Goal: Task Accomplishment & Management: Manage account settings

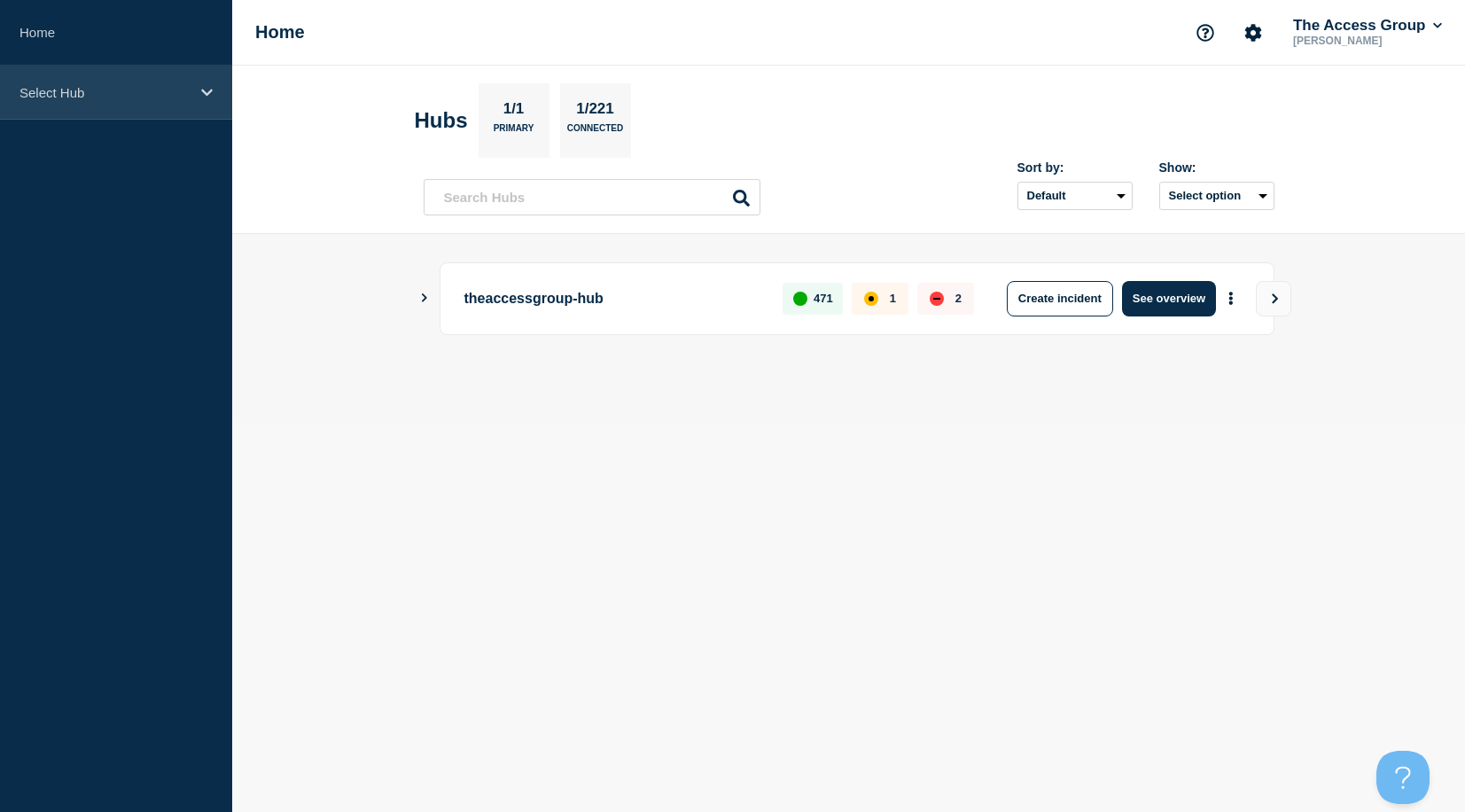
click at [65, 96] on p "Select Hub" at bounding box center [105, 93] width 171 height 15
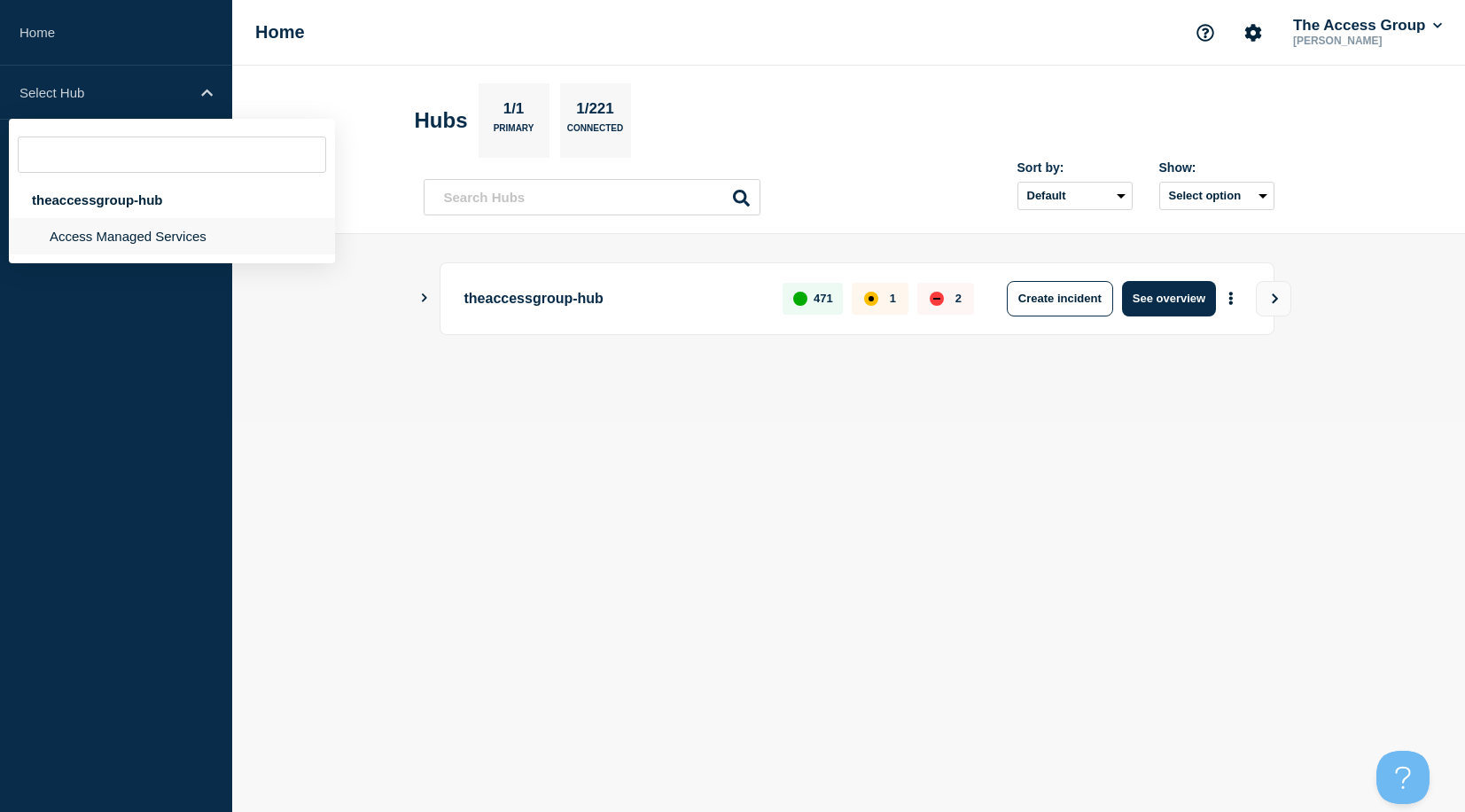
click at [70, 235] on li "Access Managed Services" at bounding box center [172, 236] width 326 height 36
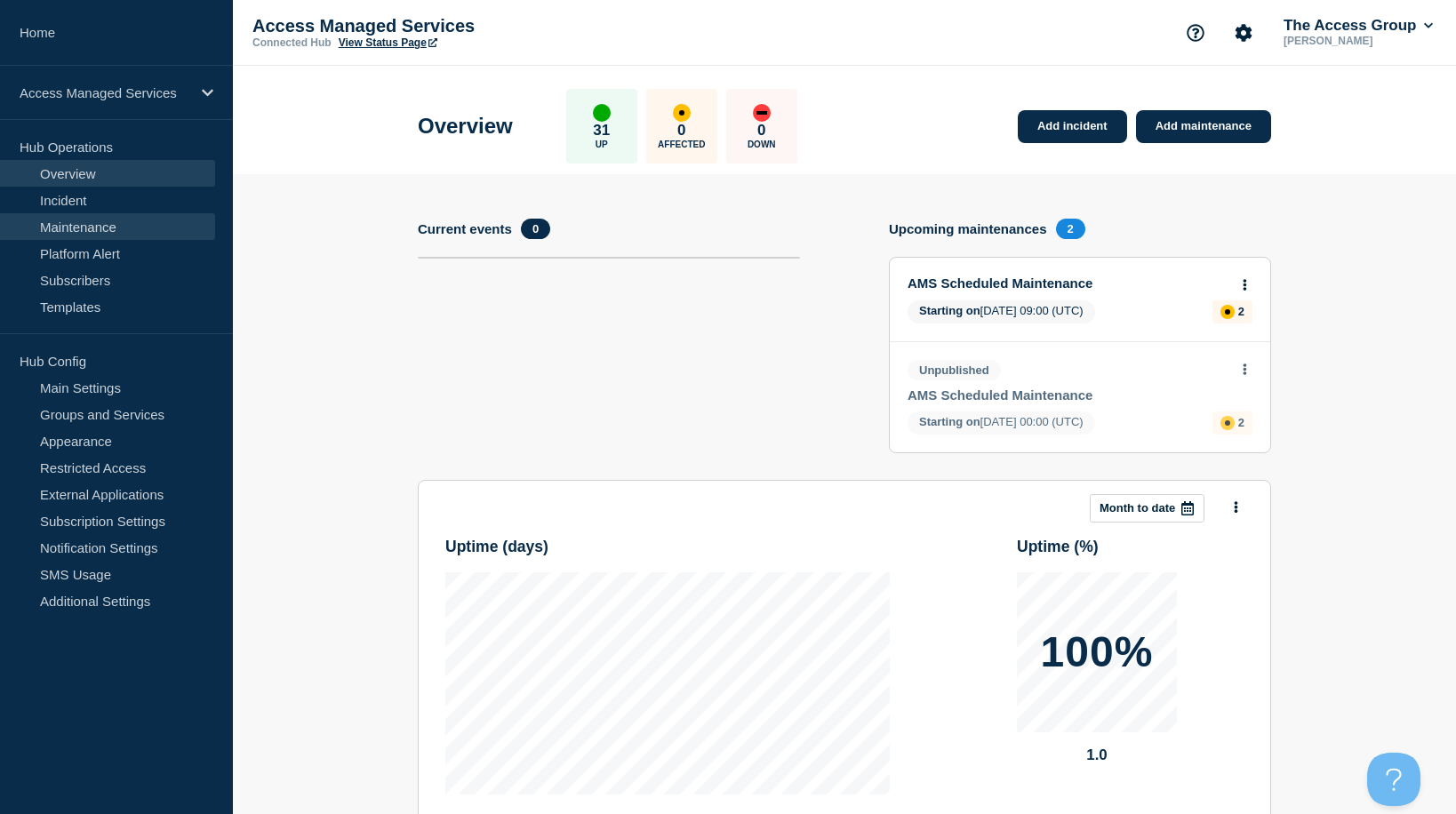
click at [99, 228] on link "Maintenance" at bounding box center [108, 227] width 215 height 27
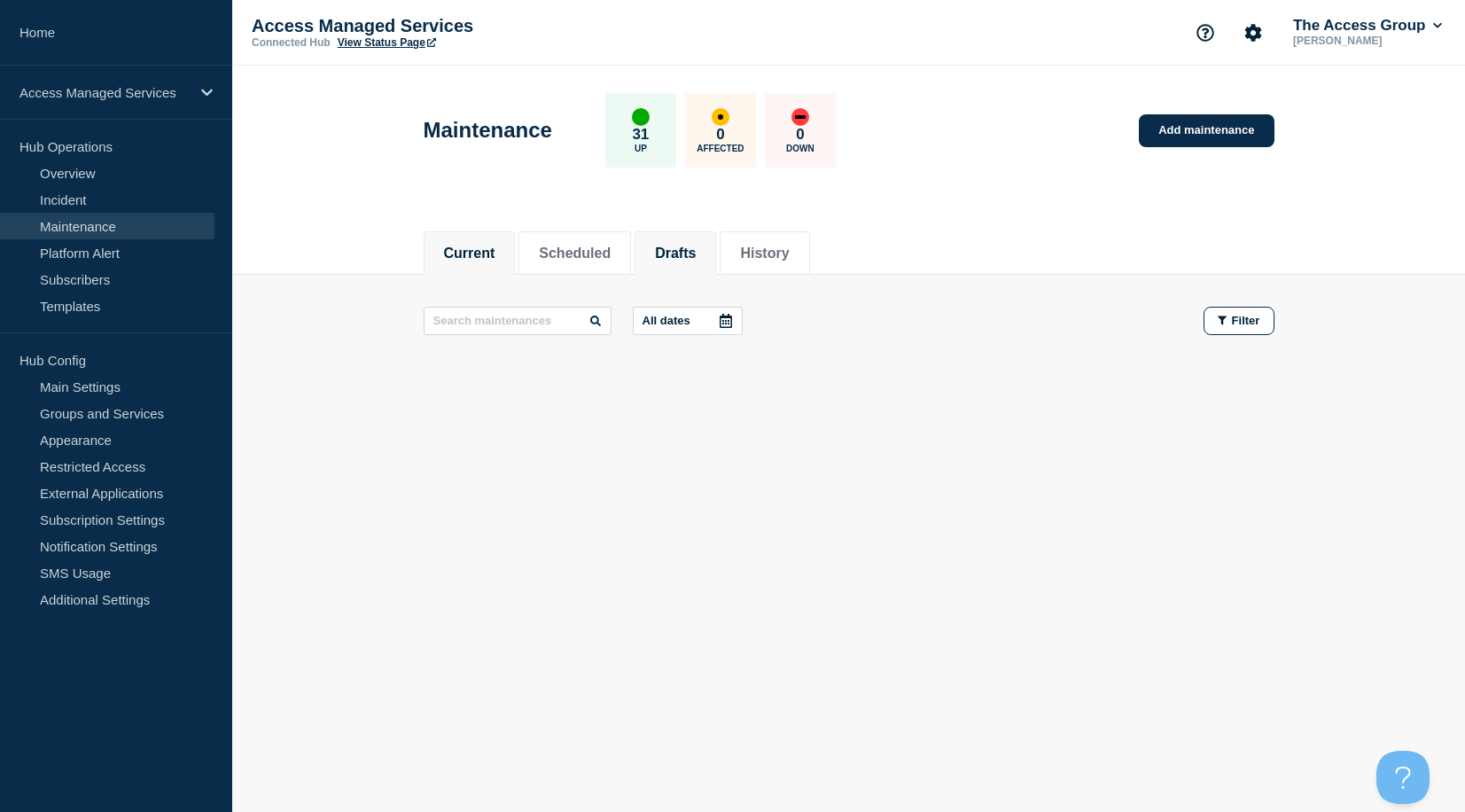
click at [696, 250] on button "Drafts" at bounding box center [675, 253] width 41 height 16
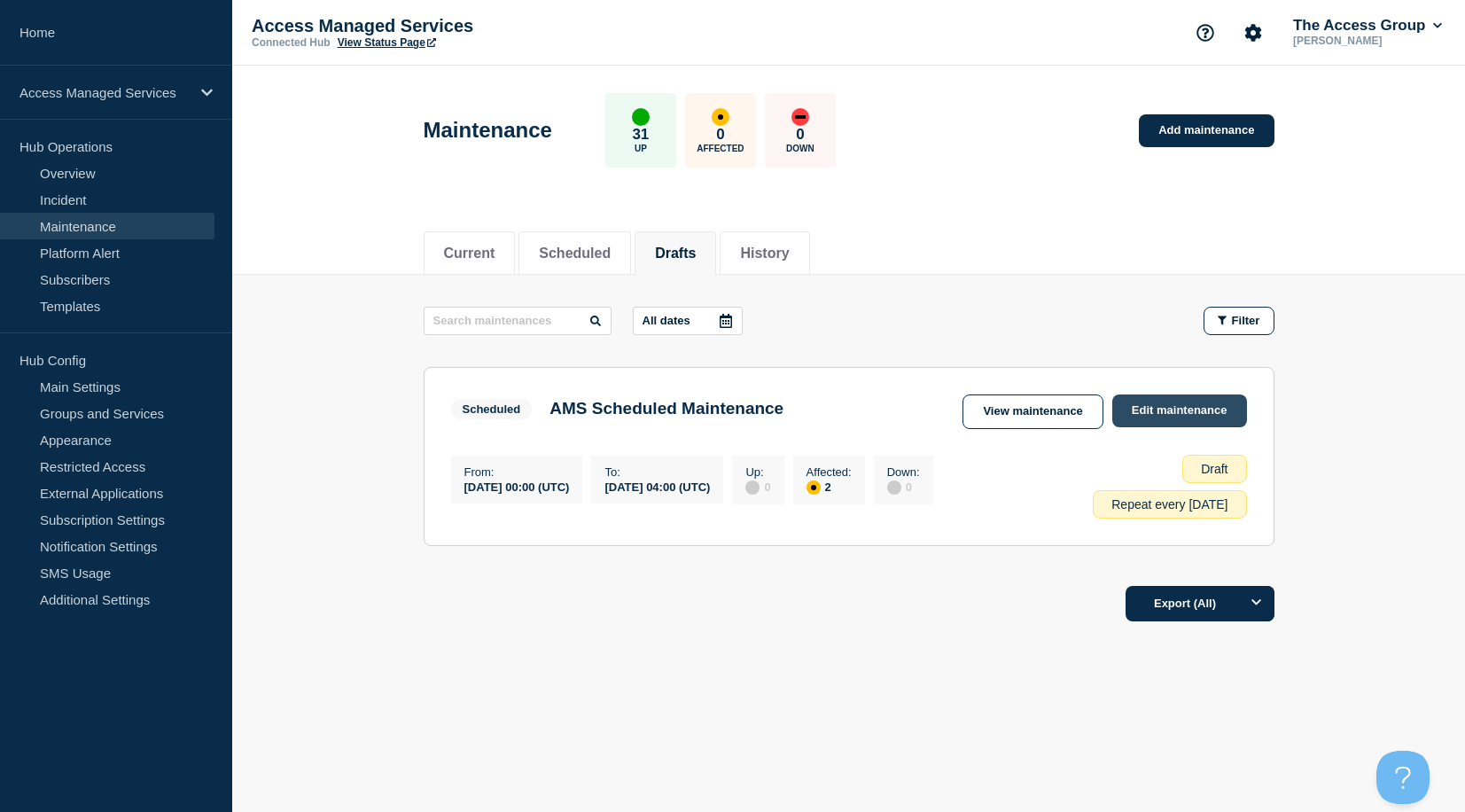
click at [1168, 414] on link "Edit maintenance" at bounding box center [1179, 410] width 135 height 33
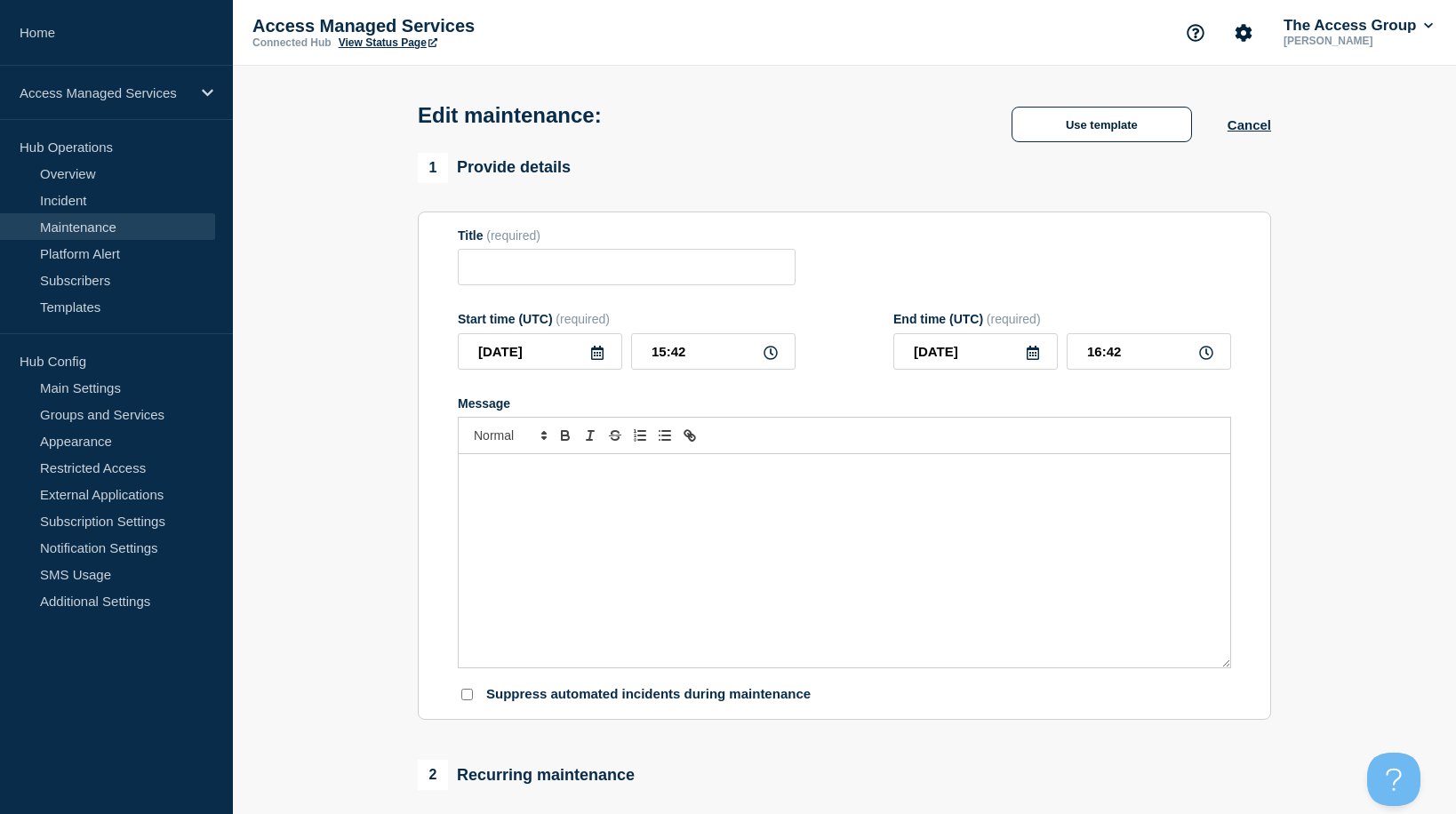
type input "AMS Scheduled Maintenance"
type input "[DATE]"
type input "00:00"
type input "[DATE]"
type input "04:00"
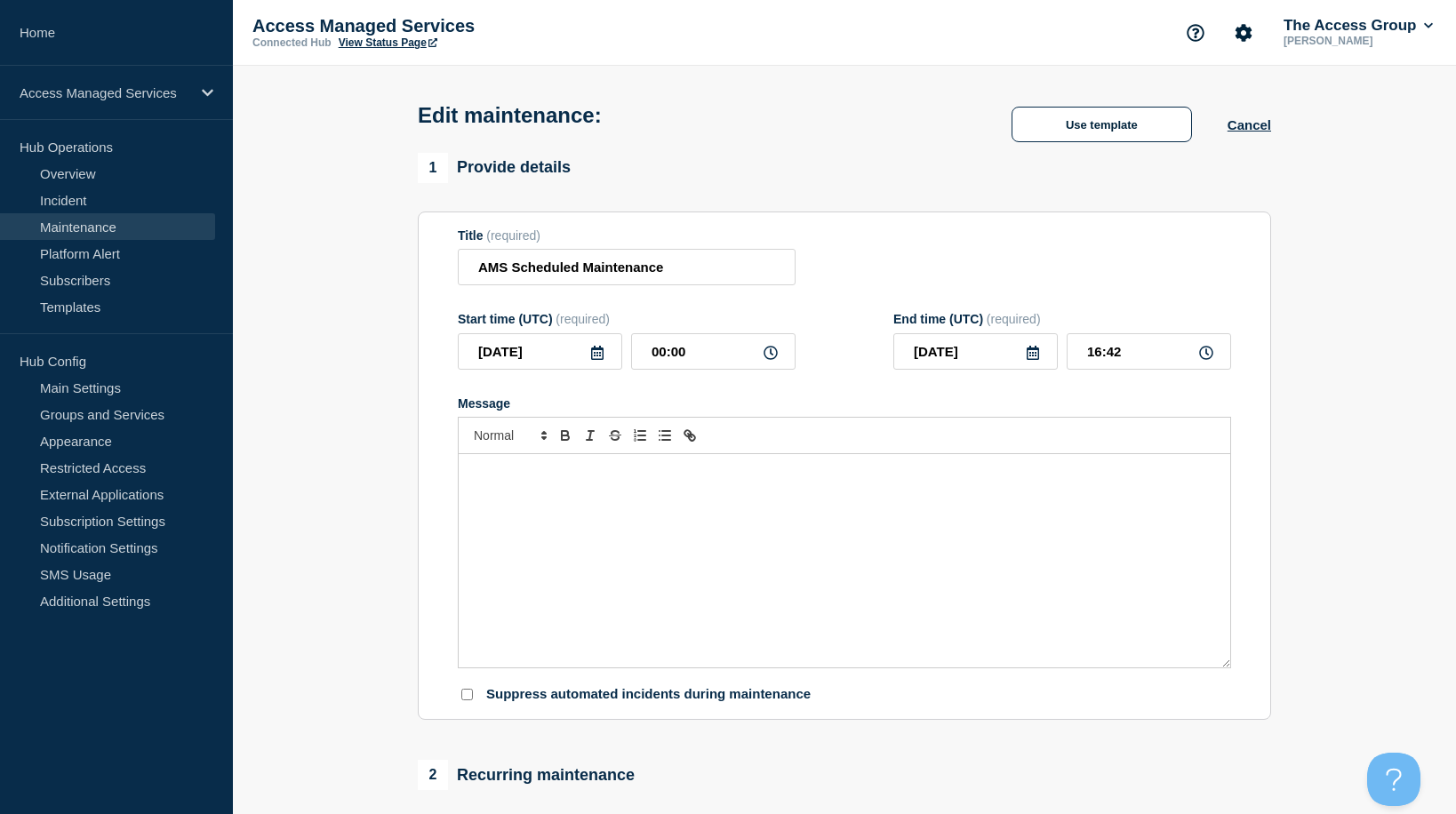
checkbox input "true"
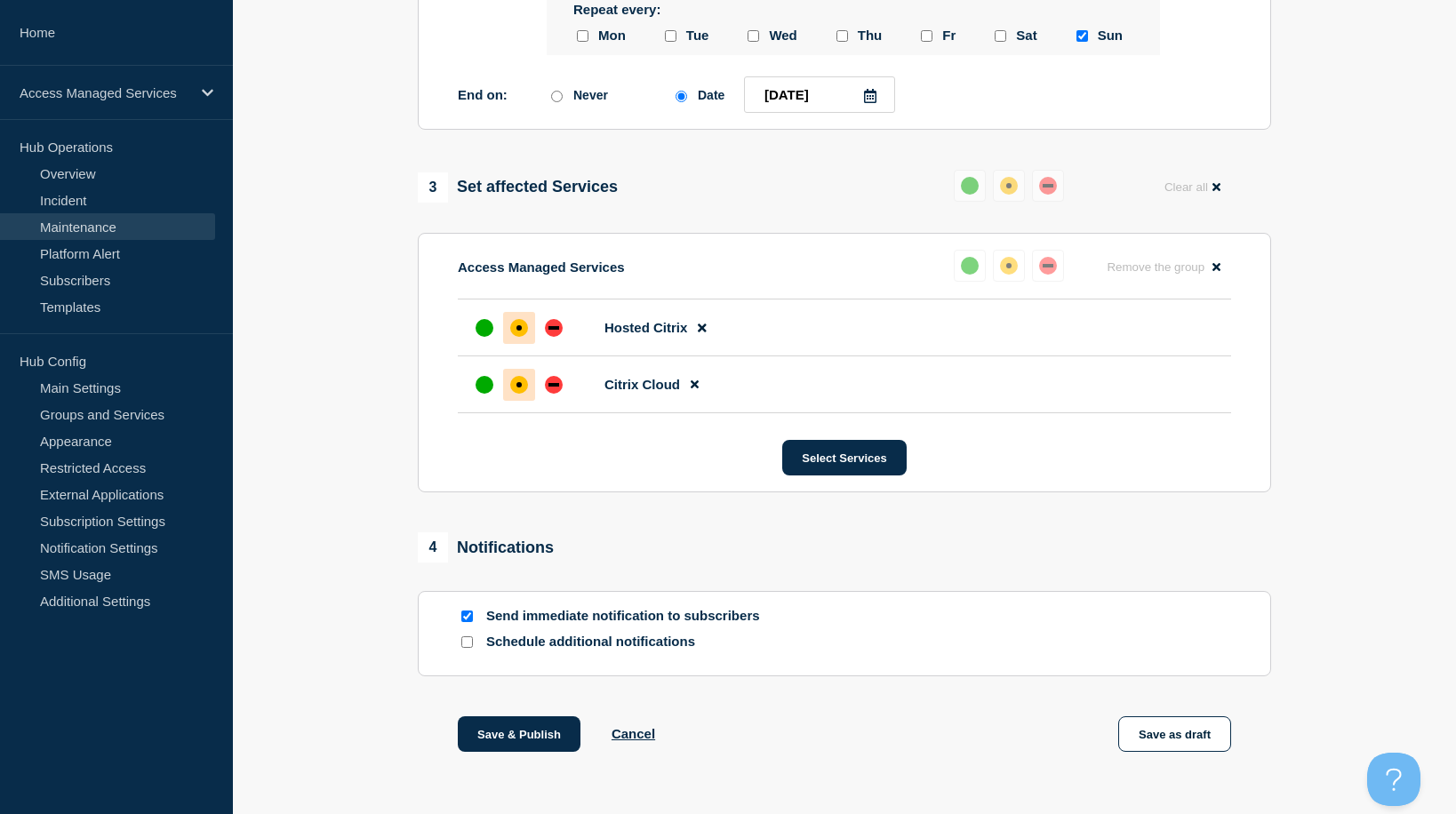
scroll to position [888, 0]
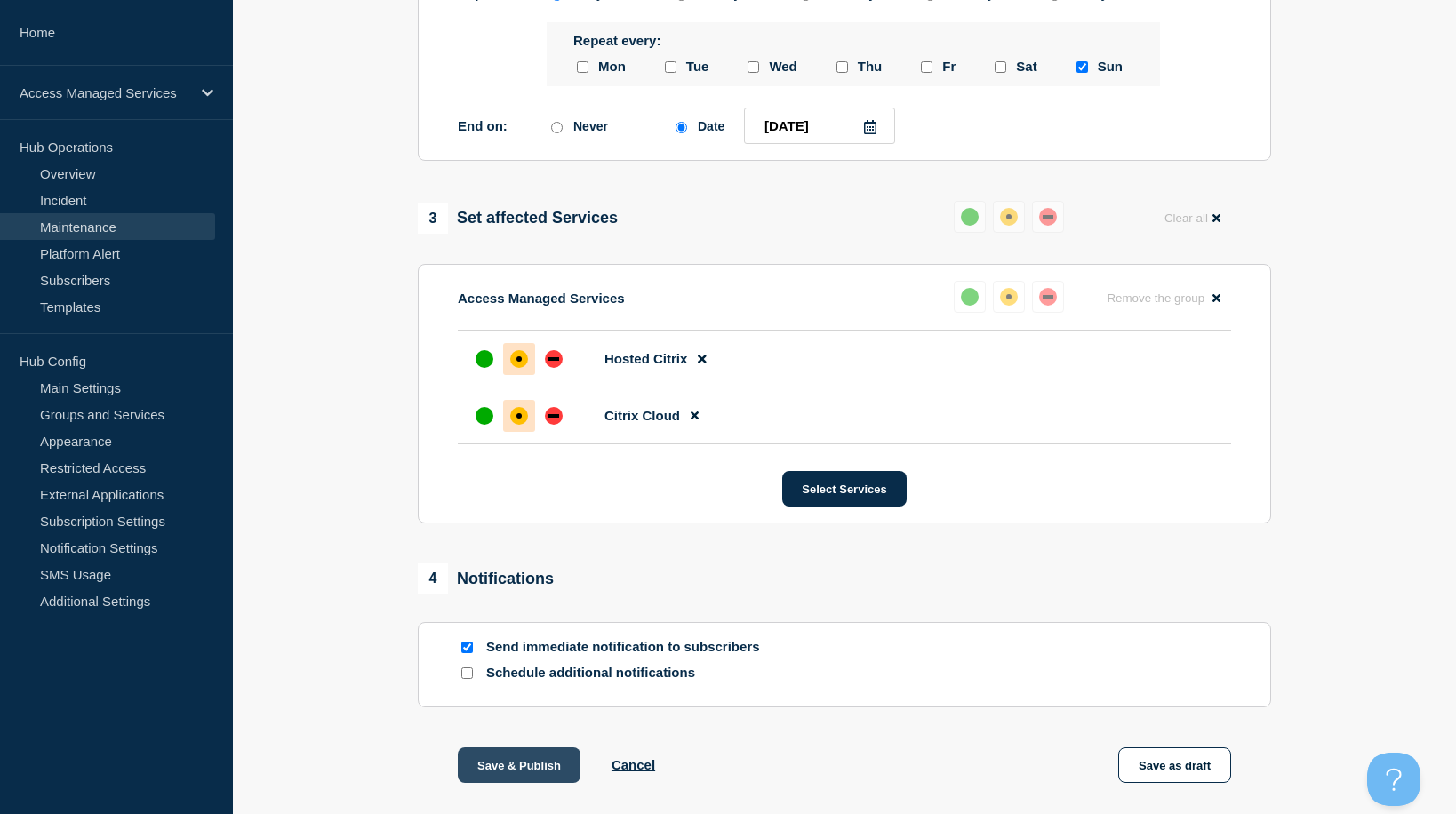
click at [476, 767] on button "Save & Publish" at bounding box center [519, 765] width 123 height 36
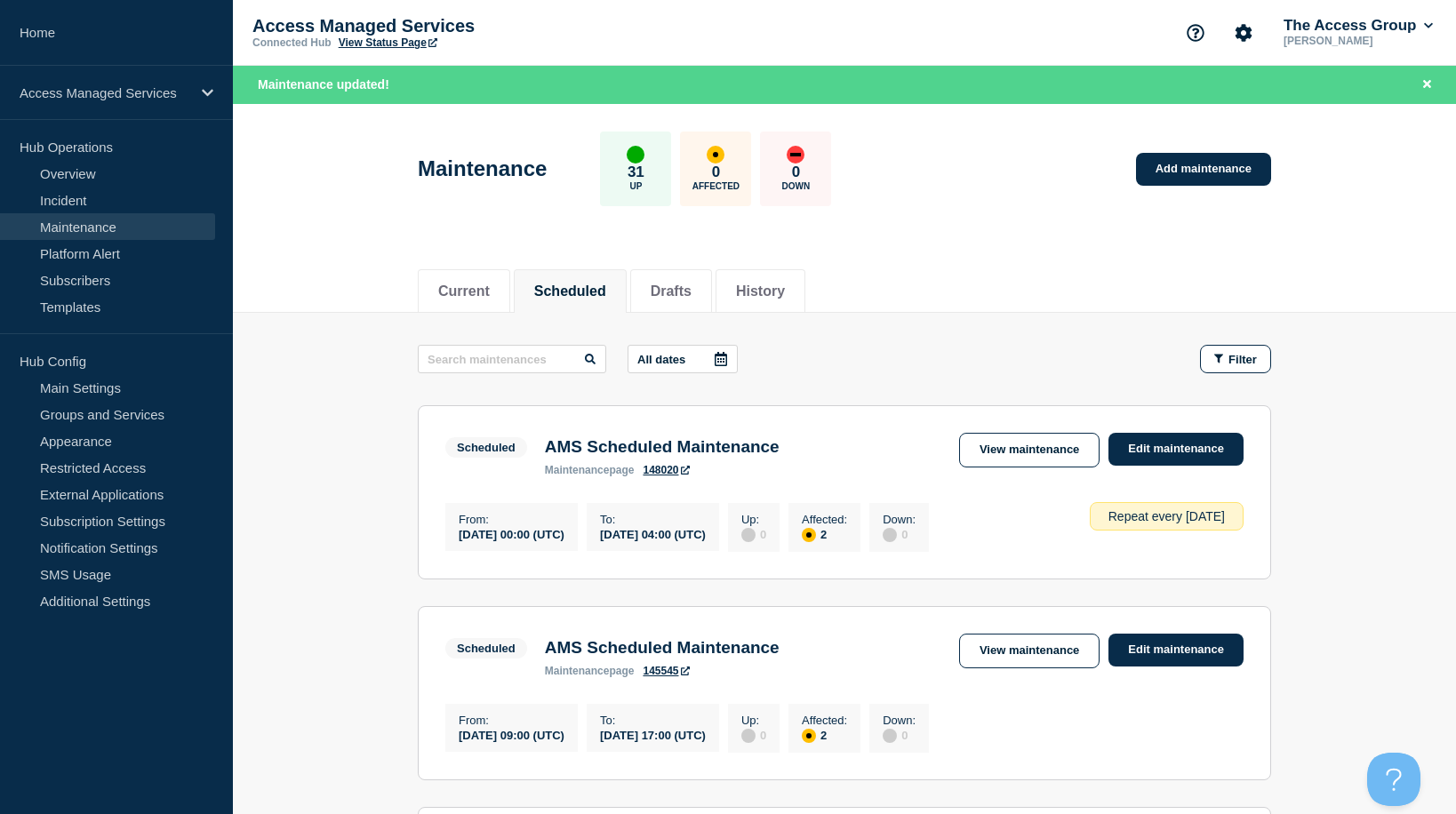
click at [388, 46] on link "View Status Page" at bounding box center [387, 42] width 99 height 12
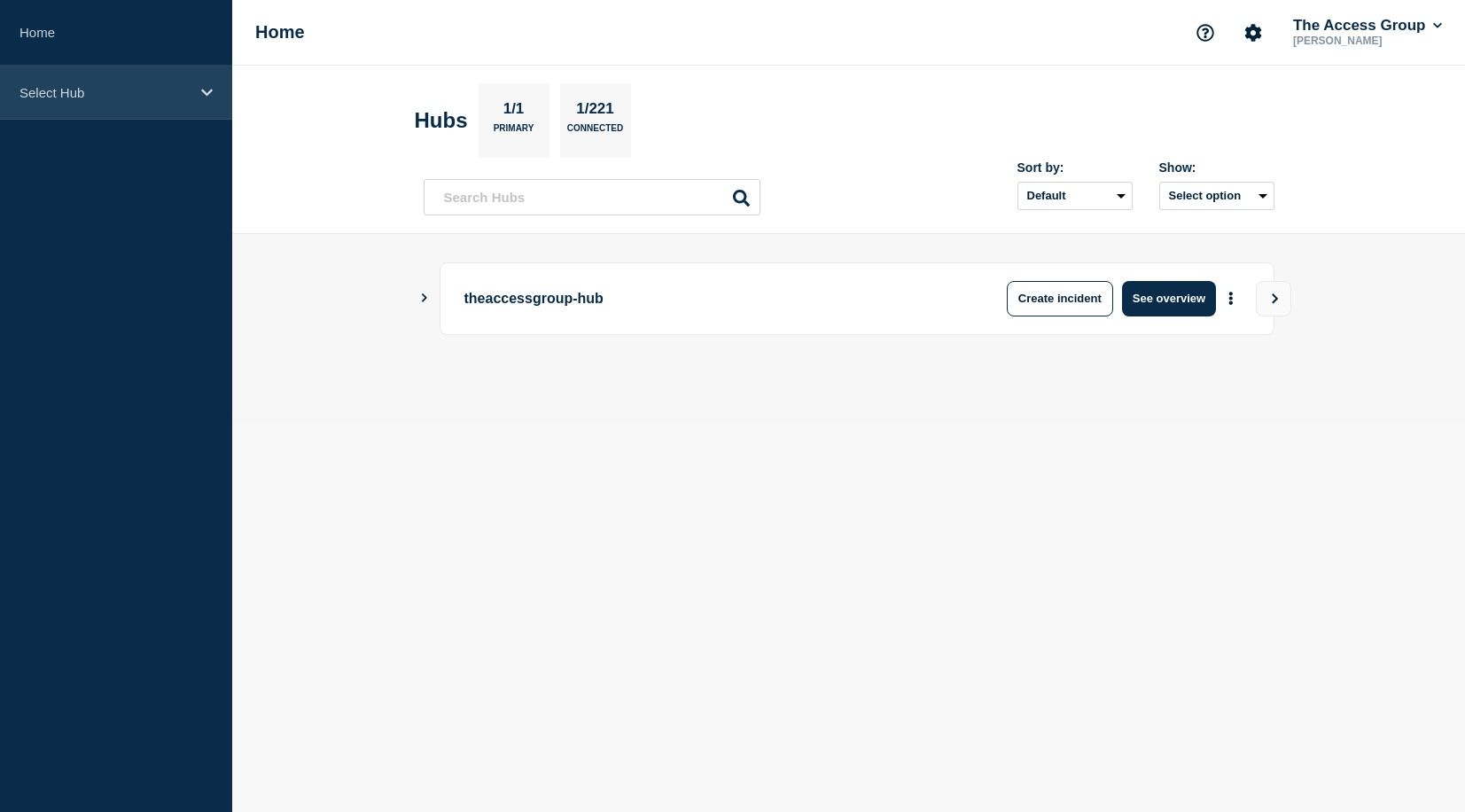
click at [123, 102] on div "Select Hub" at bounding box center [116, 92] width 232 height 54
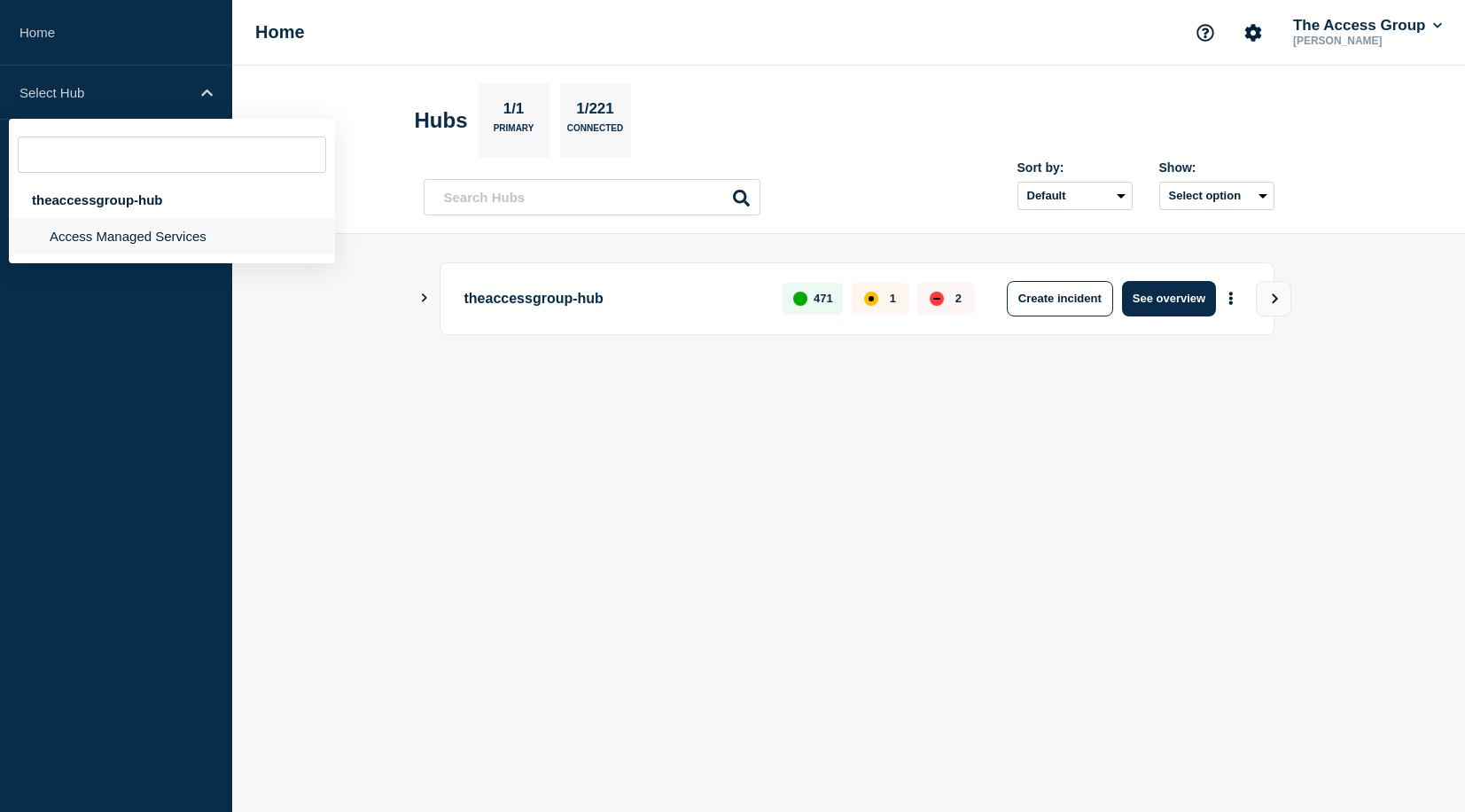
click at [108, 245] on li "Access Managed Services" at bounding box center [172, 236] width 326 height 36
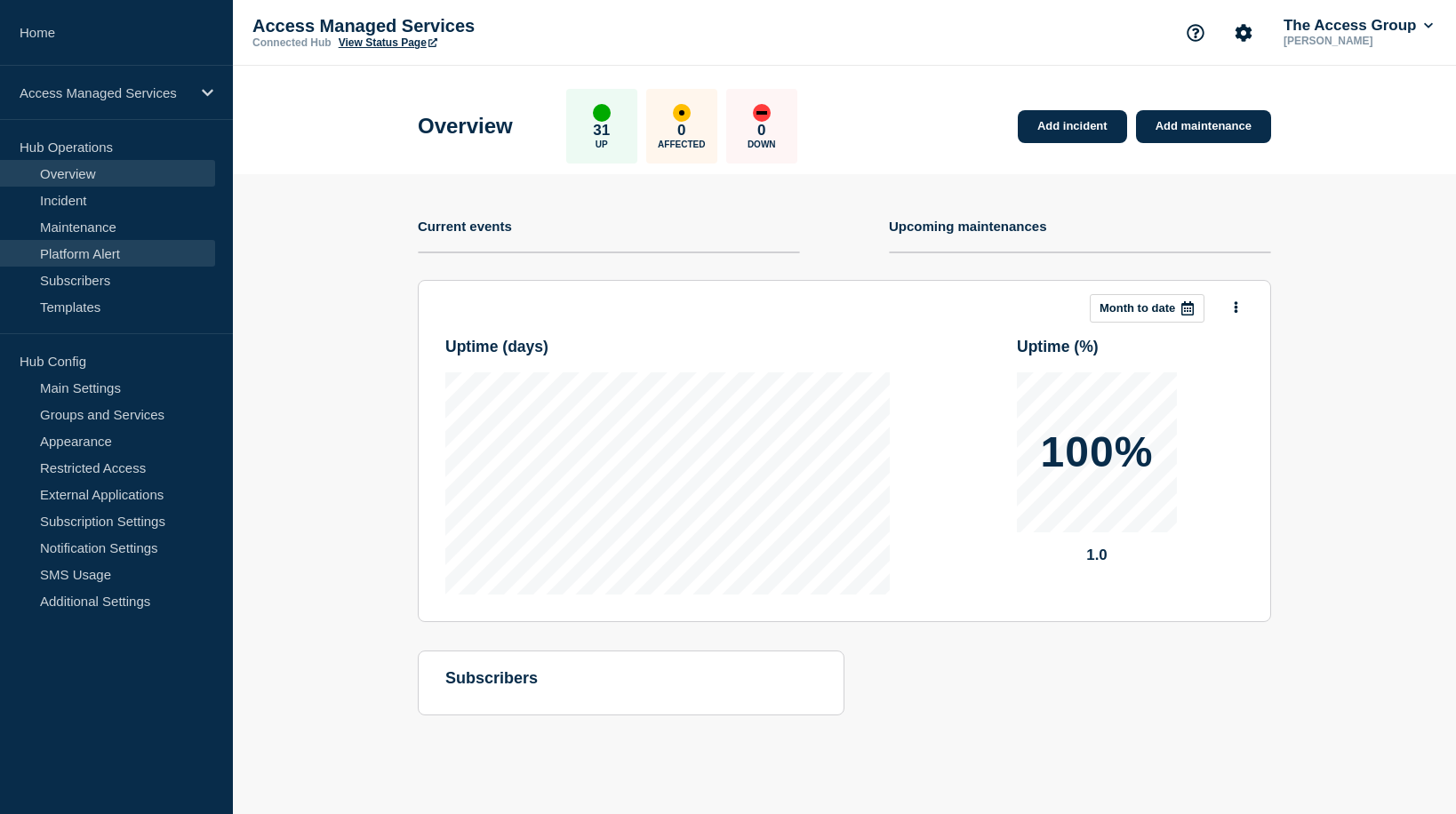
click at [79, 242] on link "Platform Alert" at bounding box center [108, 254] width 215 height 27
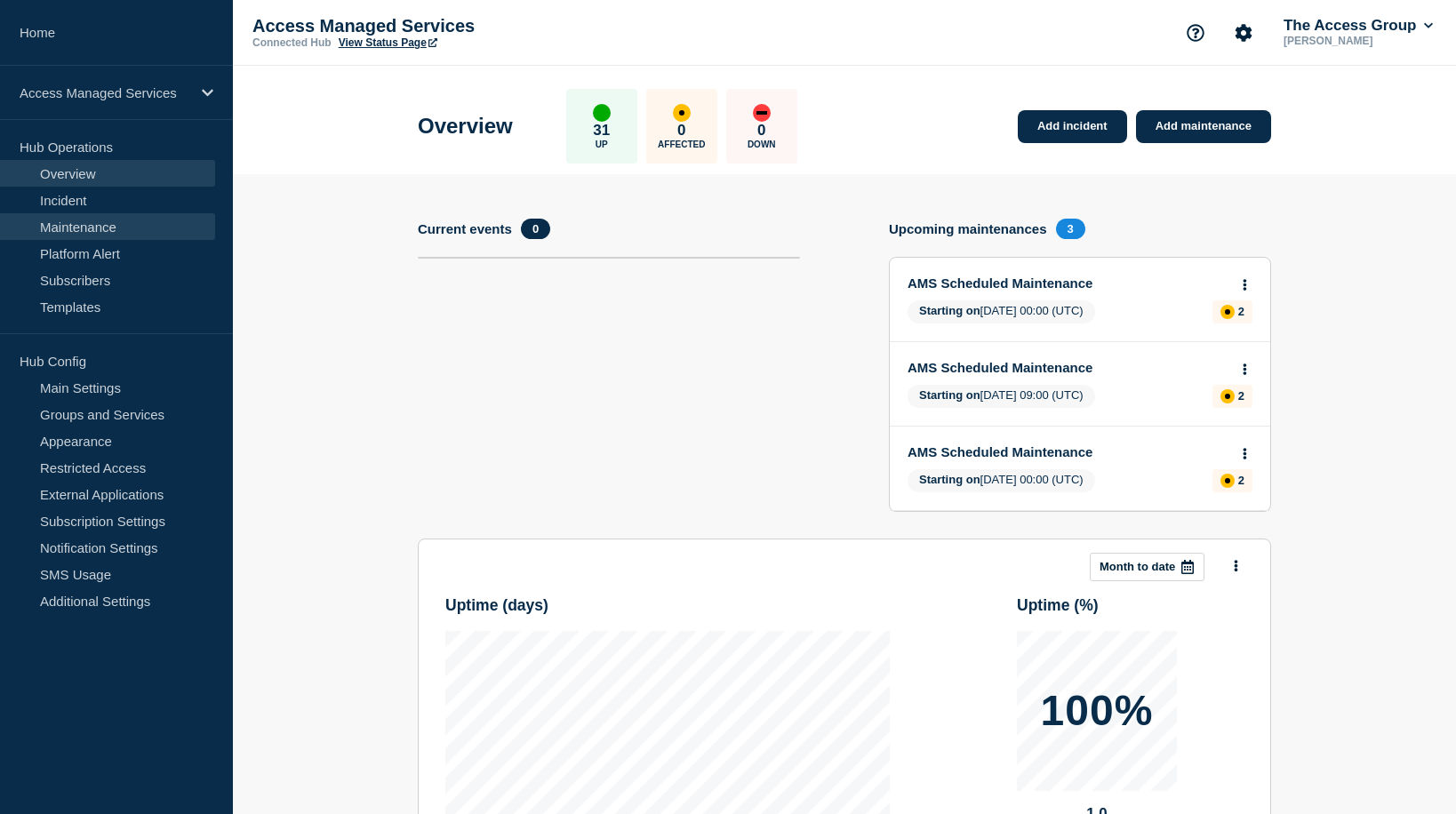
click at [76, 229] on link "Maintenance" at bounding box center [108, 227] width 215 height 27
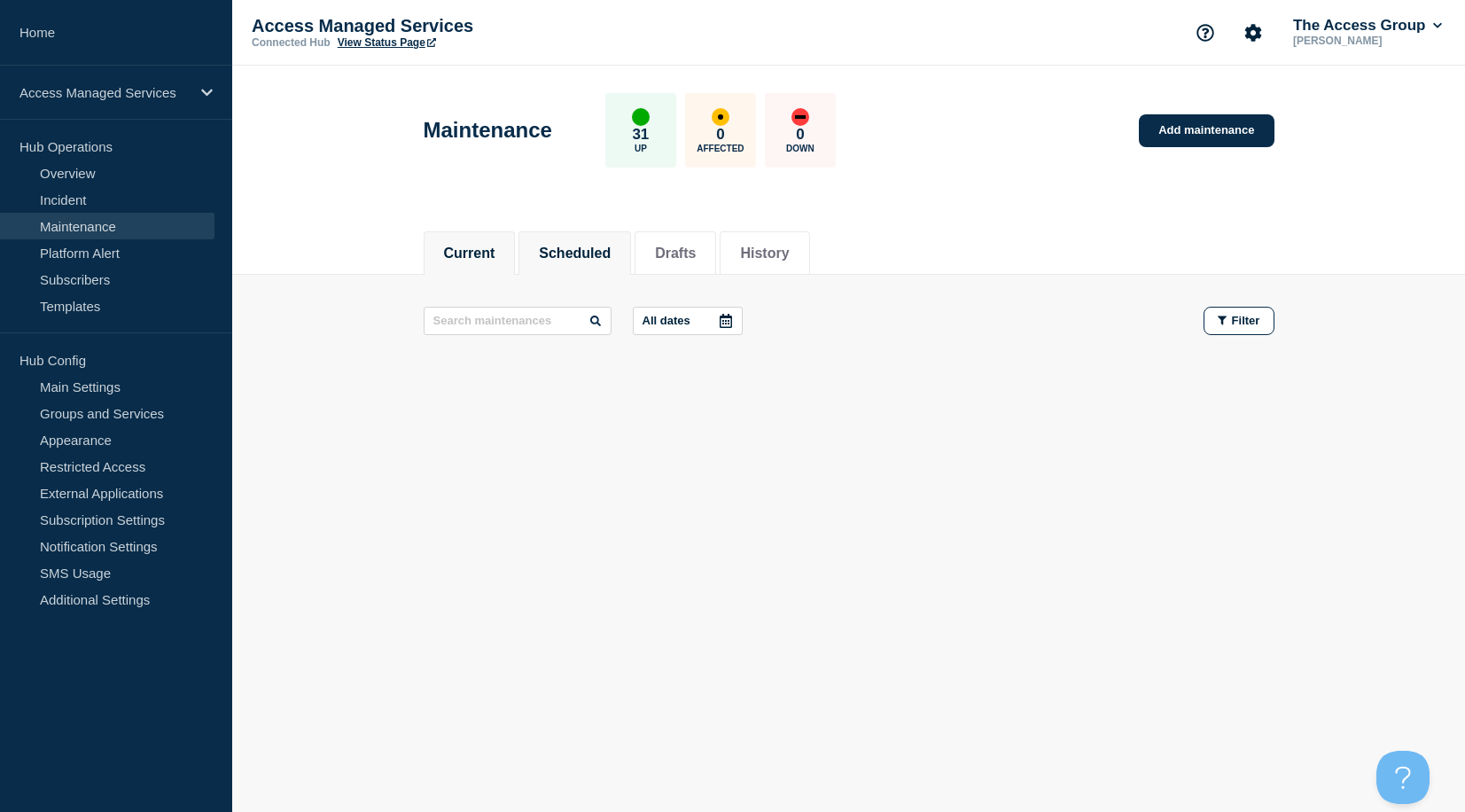
click at [579, 250] on button "Scheduled" at bounding box center [574, 253] width 72 height 16
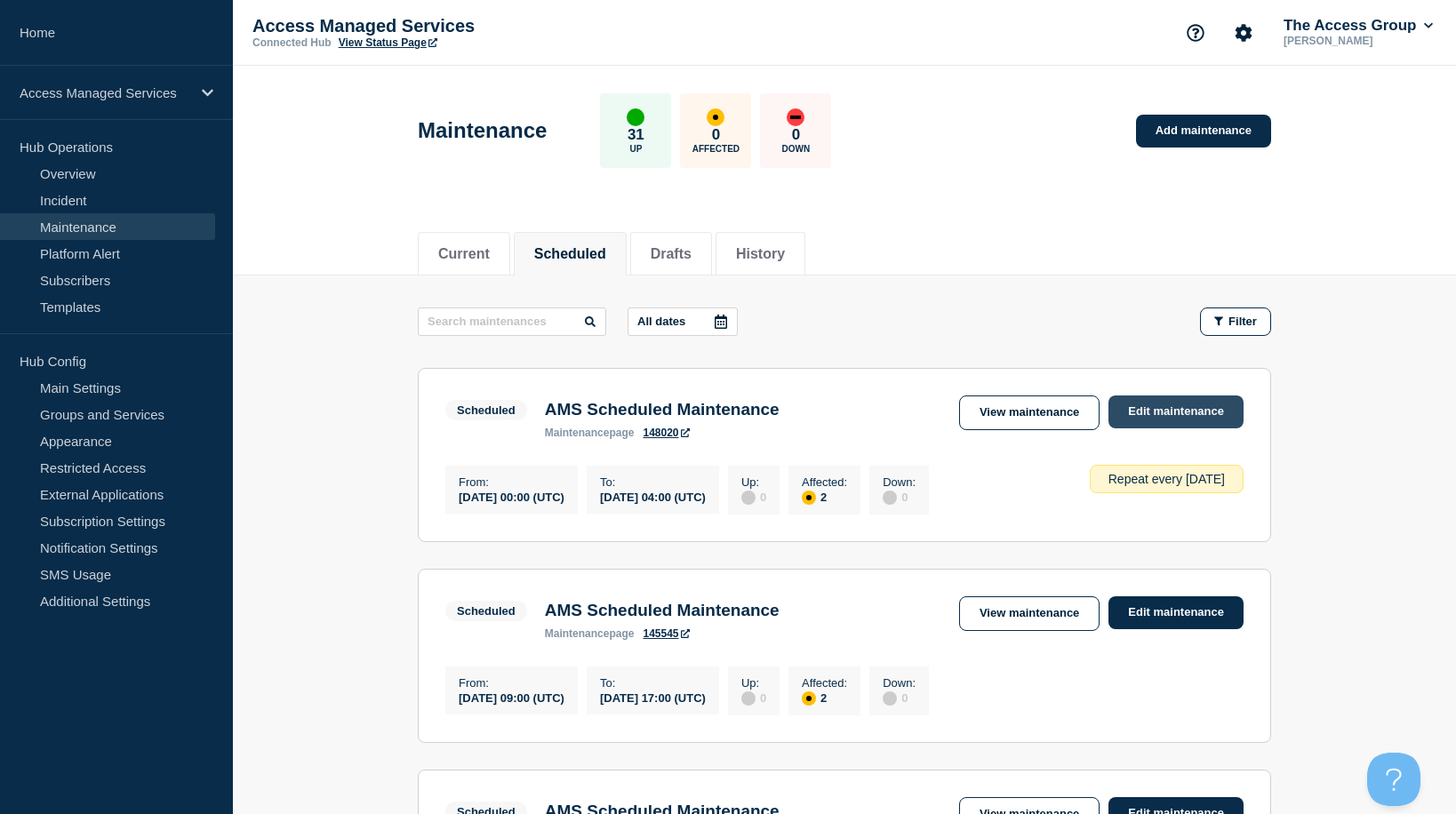
click at [1175, 399] on link "Edit maintenance" at bounding box center [1175, 411] width 136 height 33
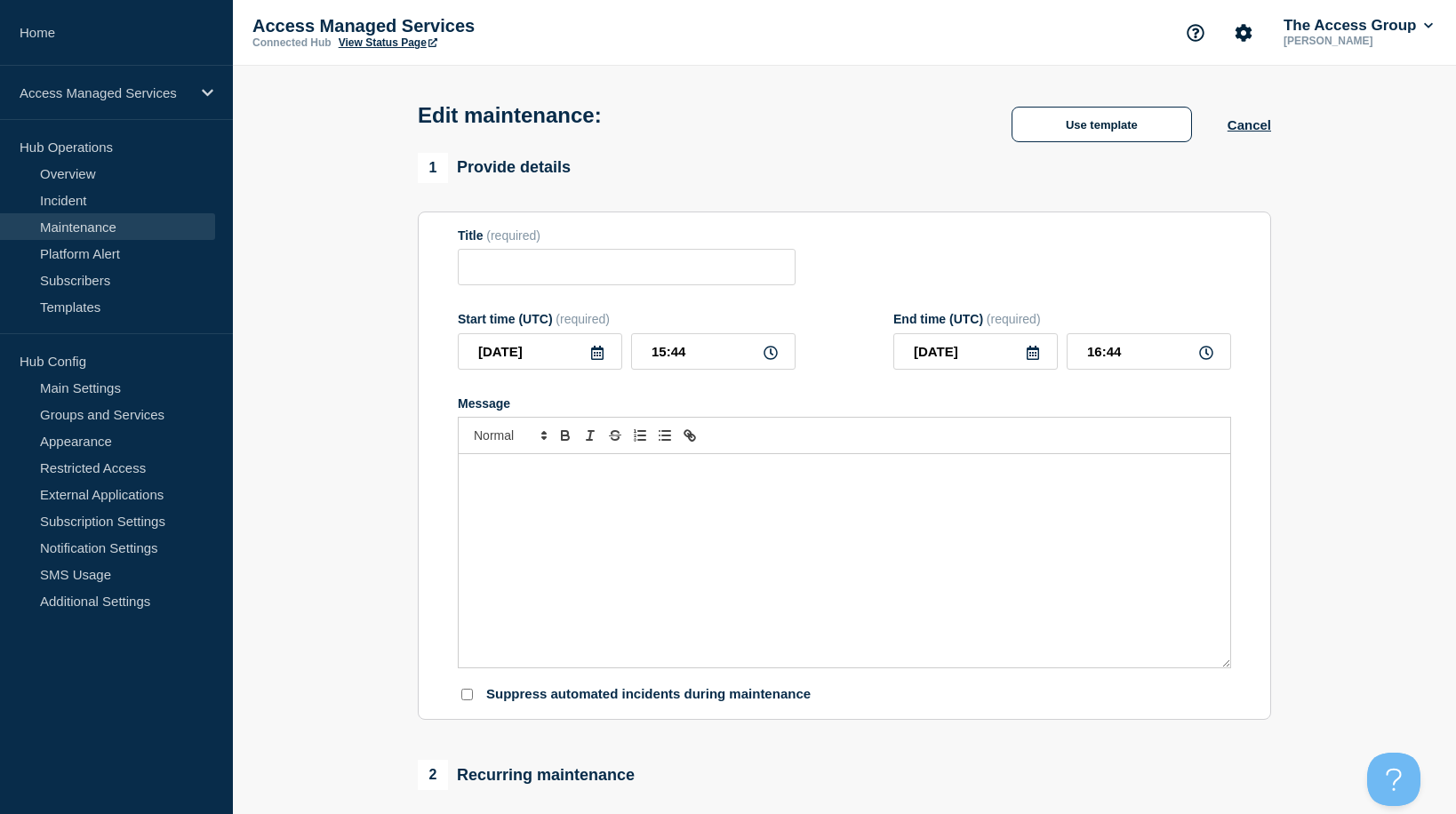
type input "AMS Scheduled Maintenance"
type input "[DATE]"
type input "00:00"
type input "[DATE]"
type input "04:00"
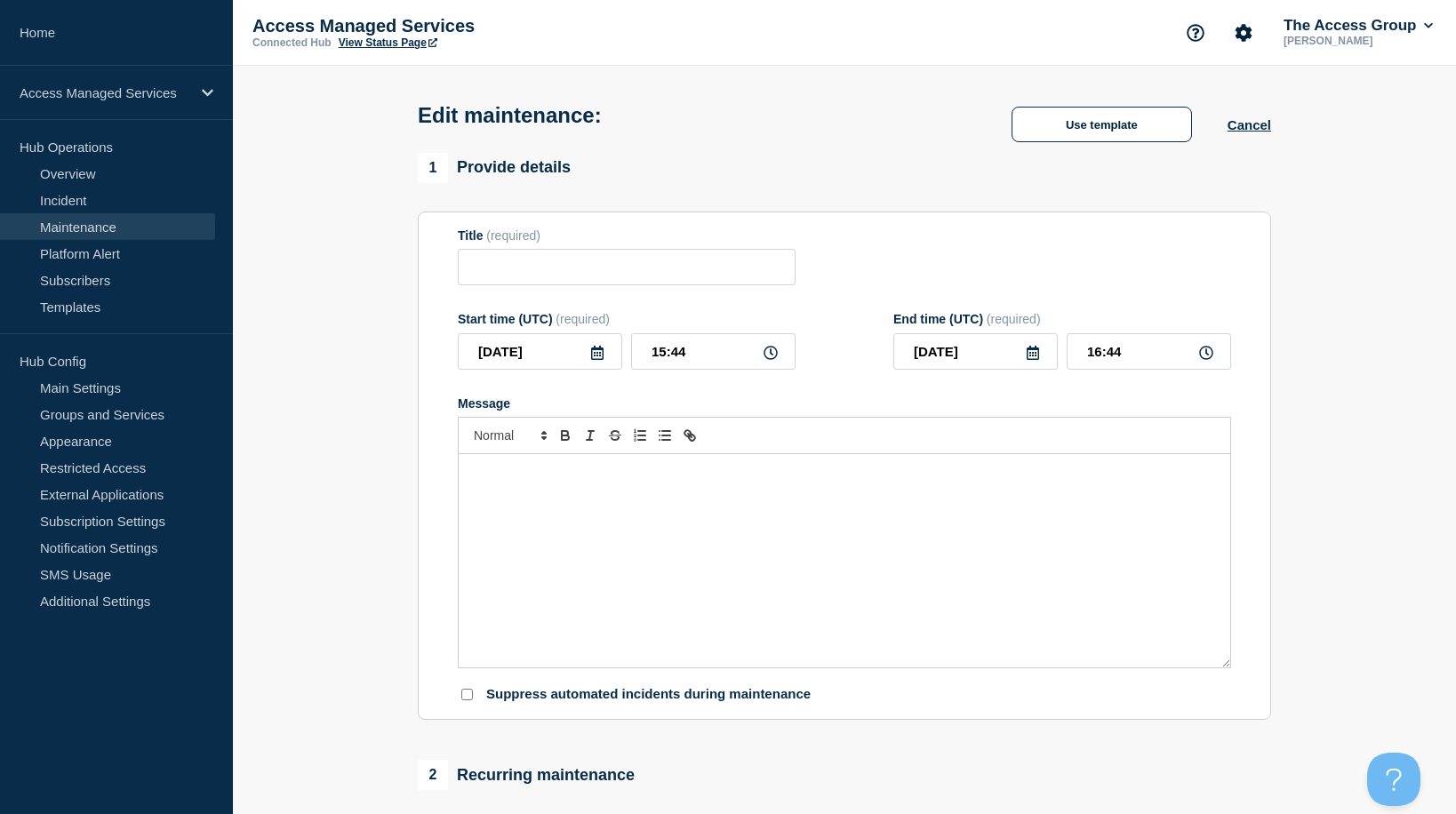
checkbox input "true"
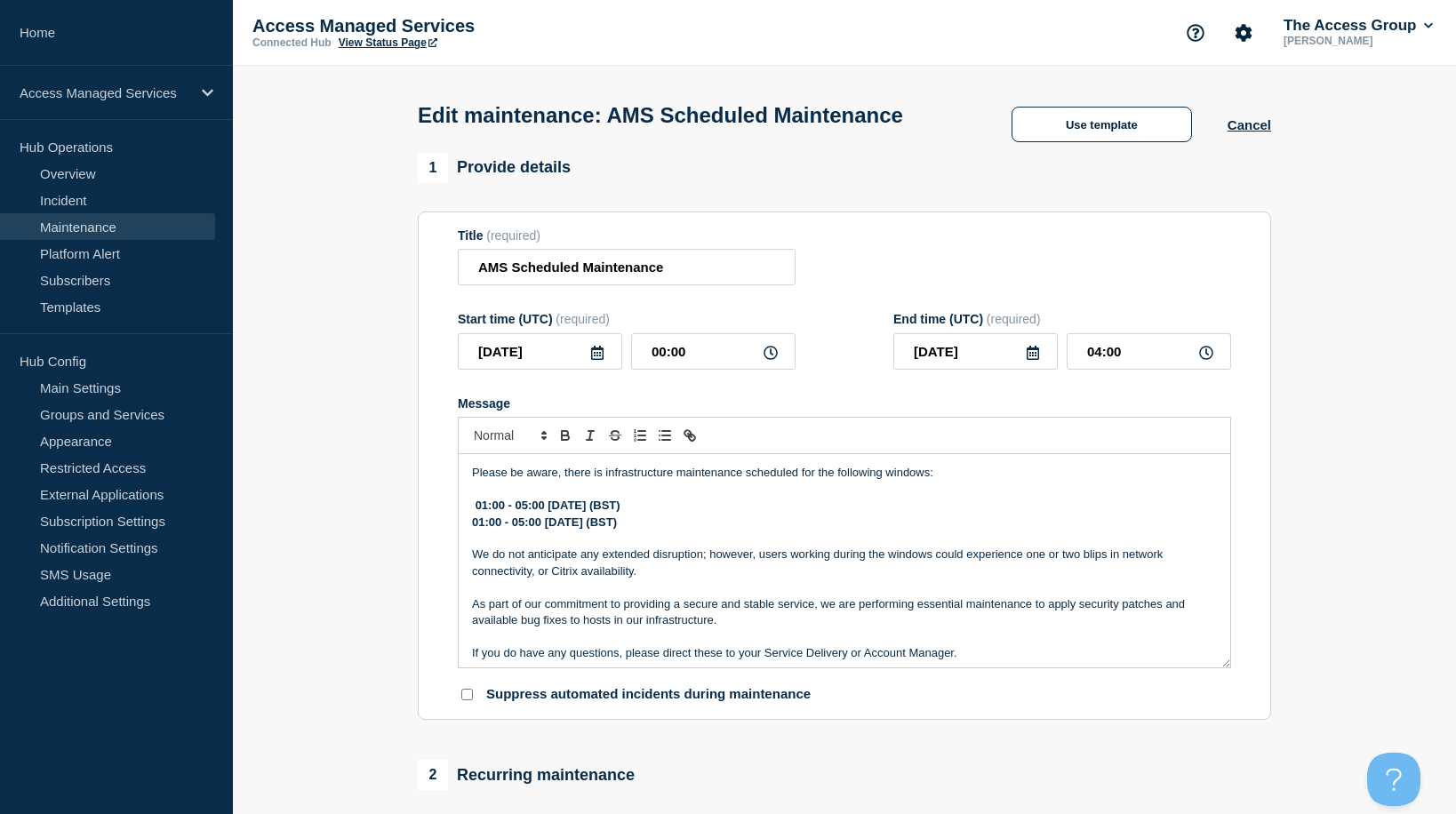
click at [620, 512] on strong "01:00 - 05:00 [DATE] (BST)" at bounding box center [548, 506] width 145 height 13
click at [684, 506] on strong "01:00 - 05:00 Saturday 11th of Octobner 2025 (BST)" at bounding box center [610, 506] width 269 height 13
click at [617, 529] on strong "01:00 - 05:00 [DATE] (BST)" at bounding box center [544, 522] width 145 height 13
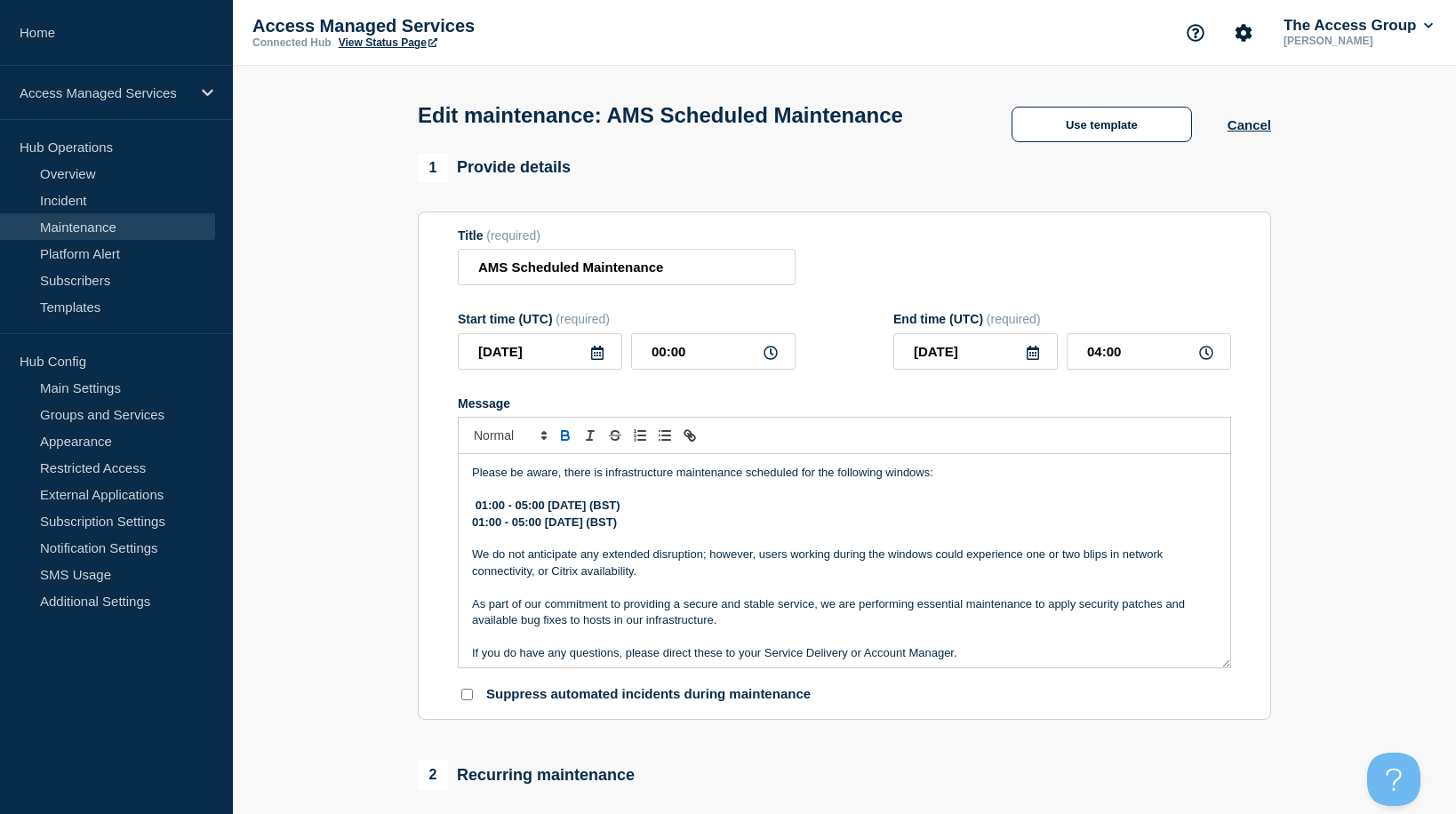
click at [474, 478] on p "Please be aware, there is infrastructure maintenance scheduled for the followin…" at bounding box center [844, 473] width 745 height 16
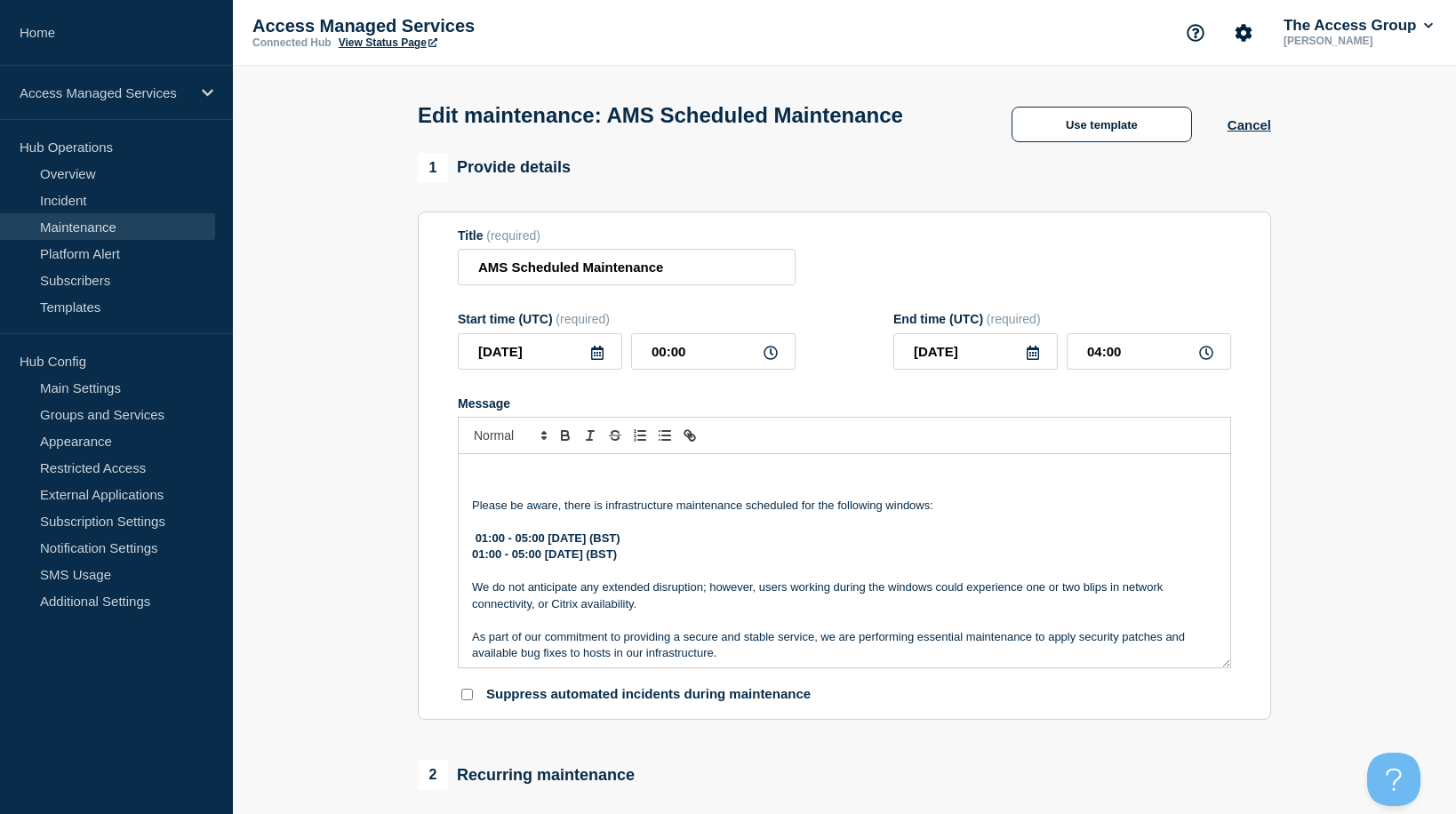
click at [482, 476] on p "Message" at bounding box center [844, 473] width 745 height 16
click at [483, 472] on p "**Correction to month - apologies for mistype - correct as below*" at bounding box center [844, 473] width 745 height 16
click at [670, 472] on p "*Correction to month - apologies for mistype - correct as below*" at bounding box center [844, 473] width 745 height 16
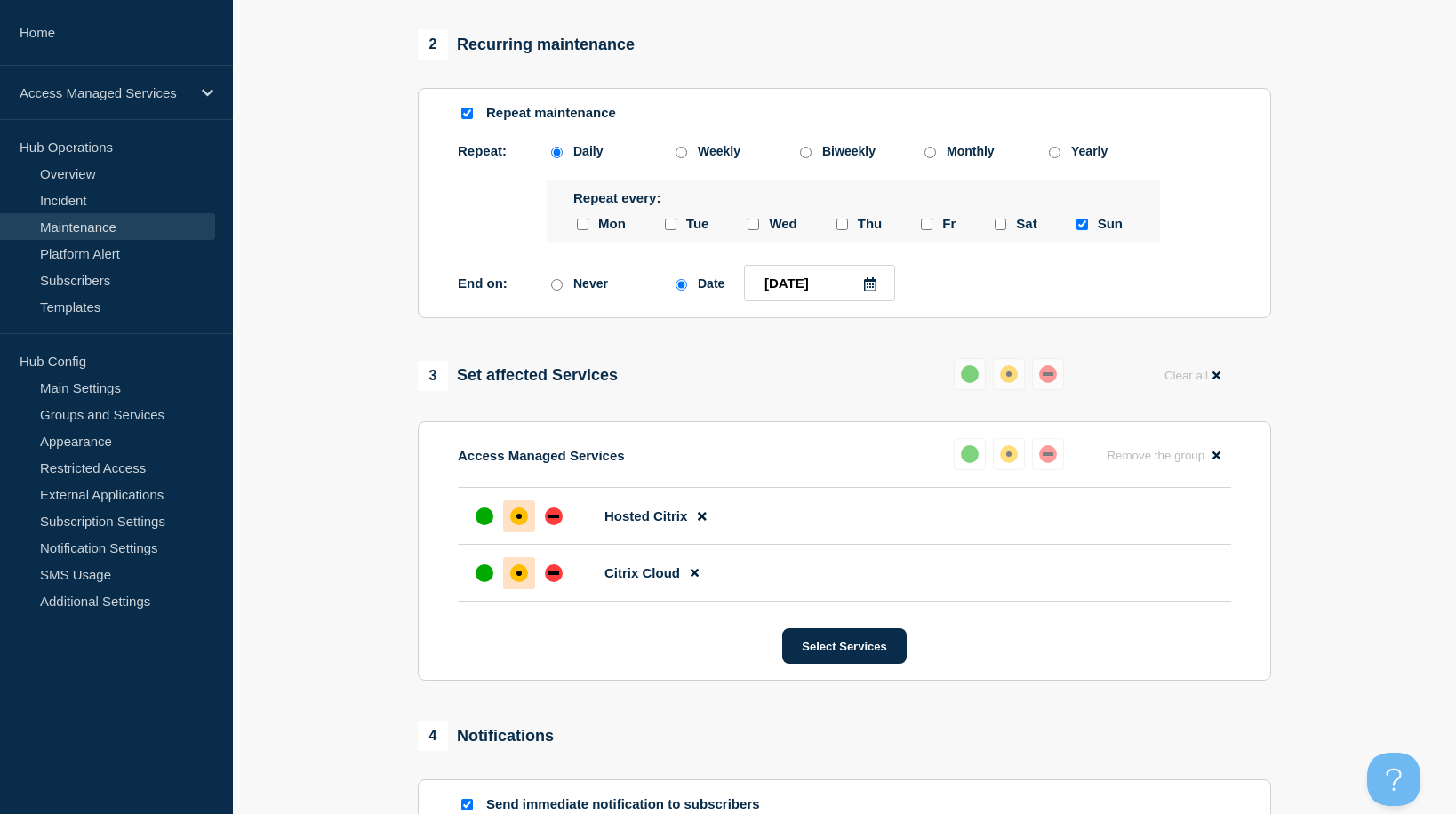
scroll to position [976, 0]
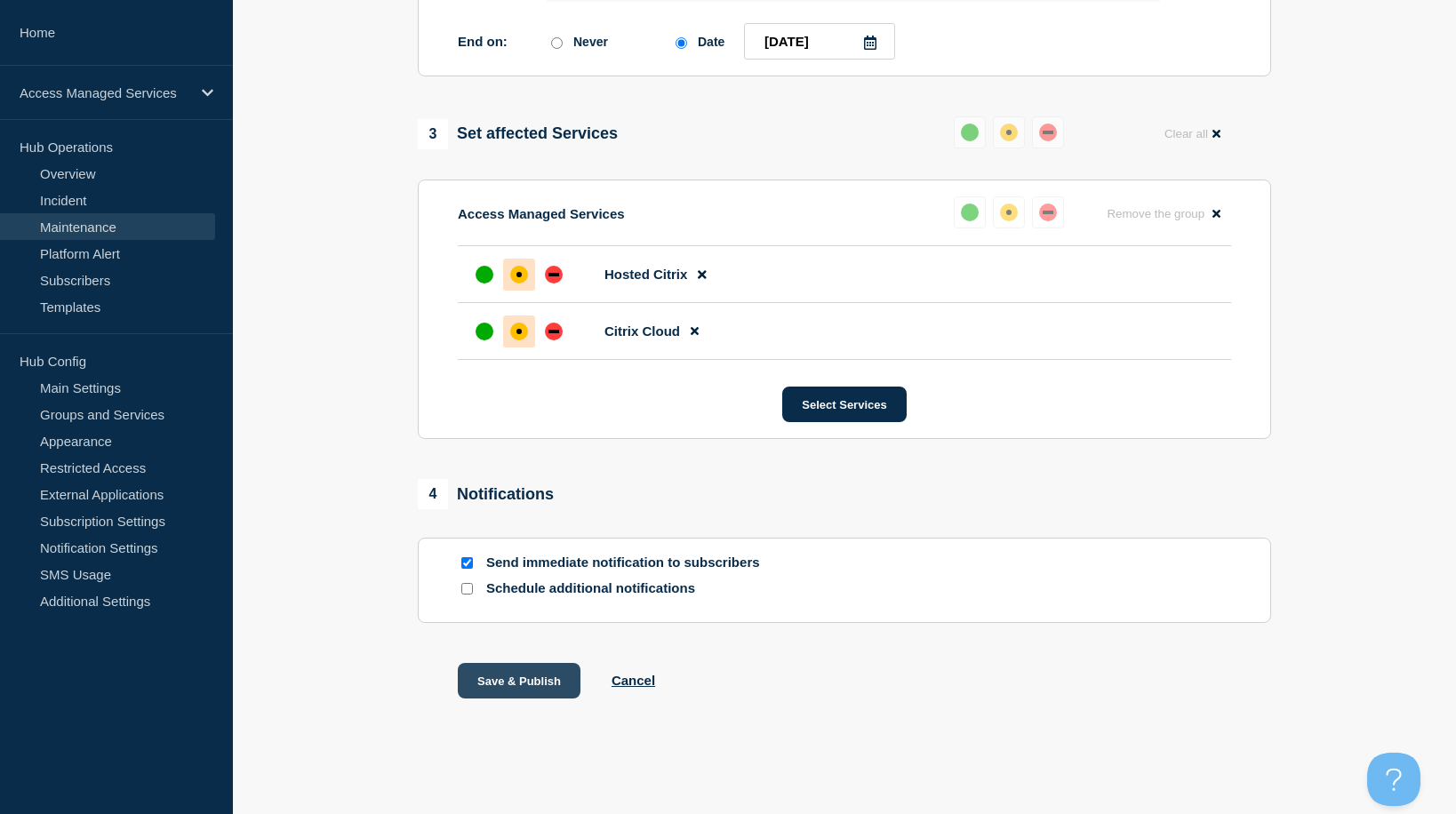
click at [502, 687] on button "Save & Publish" at bounding box center [519, 680] width 123 height 36
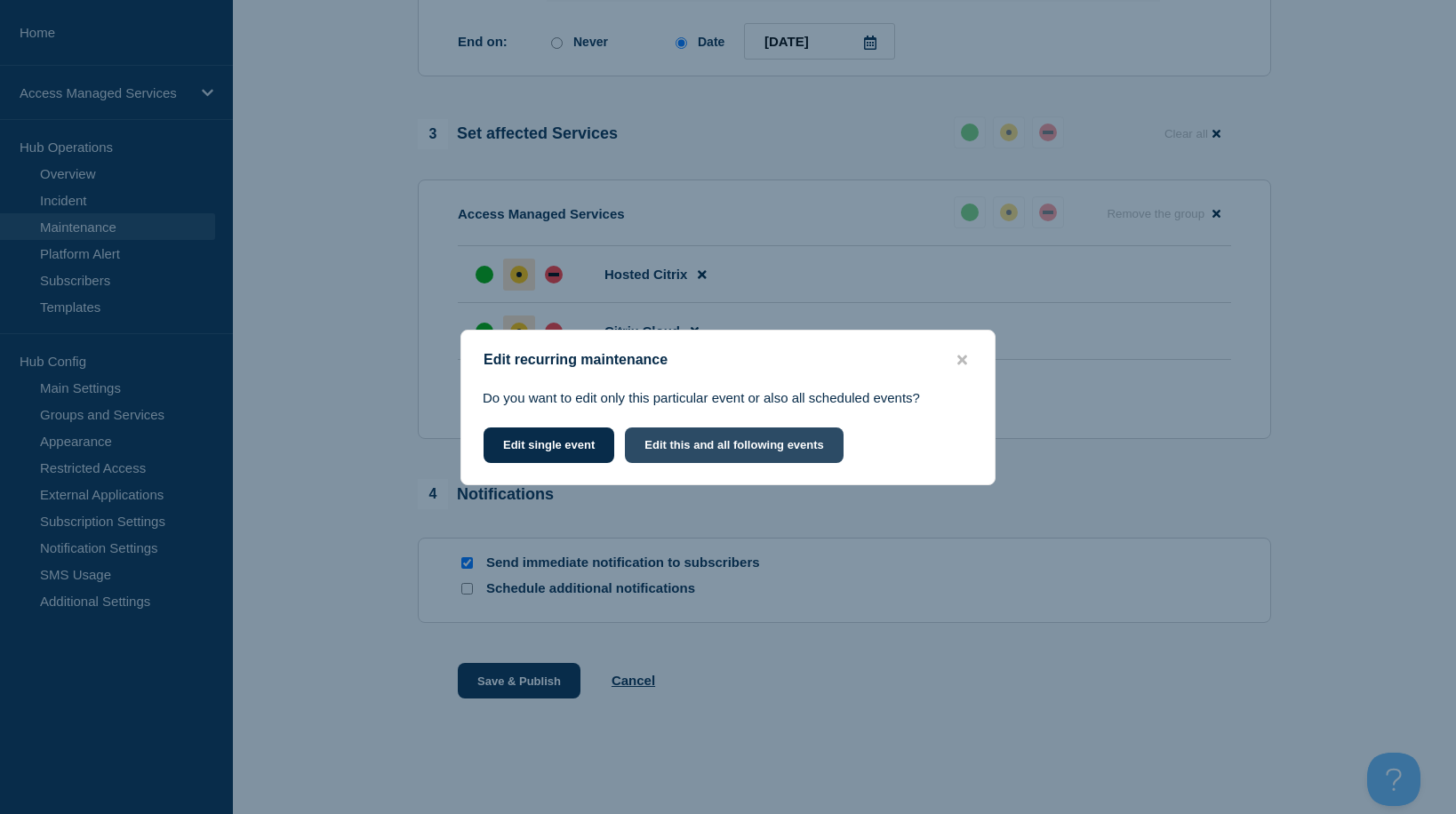
click at [749, 448] on button "Edit this and all following events" at bounding box center [733, 445] width 218 height 36
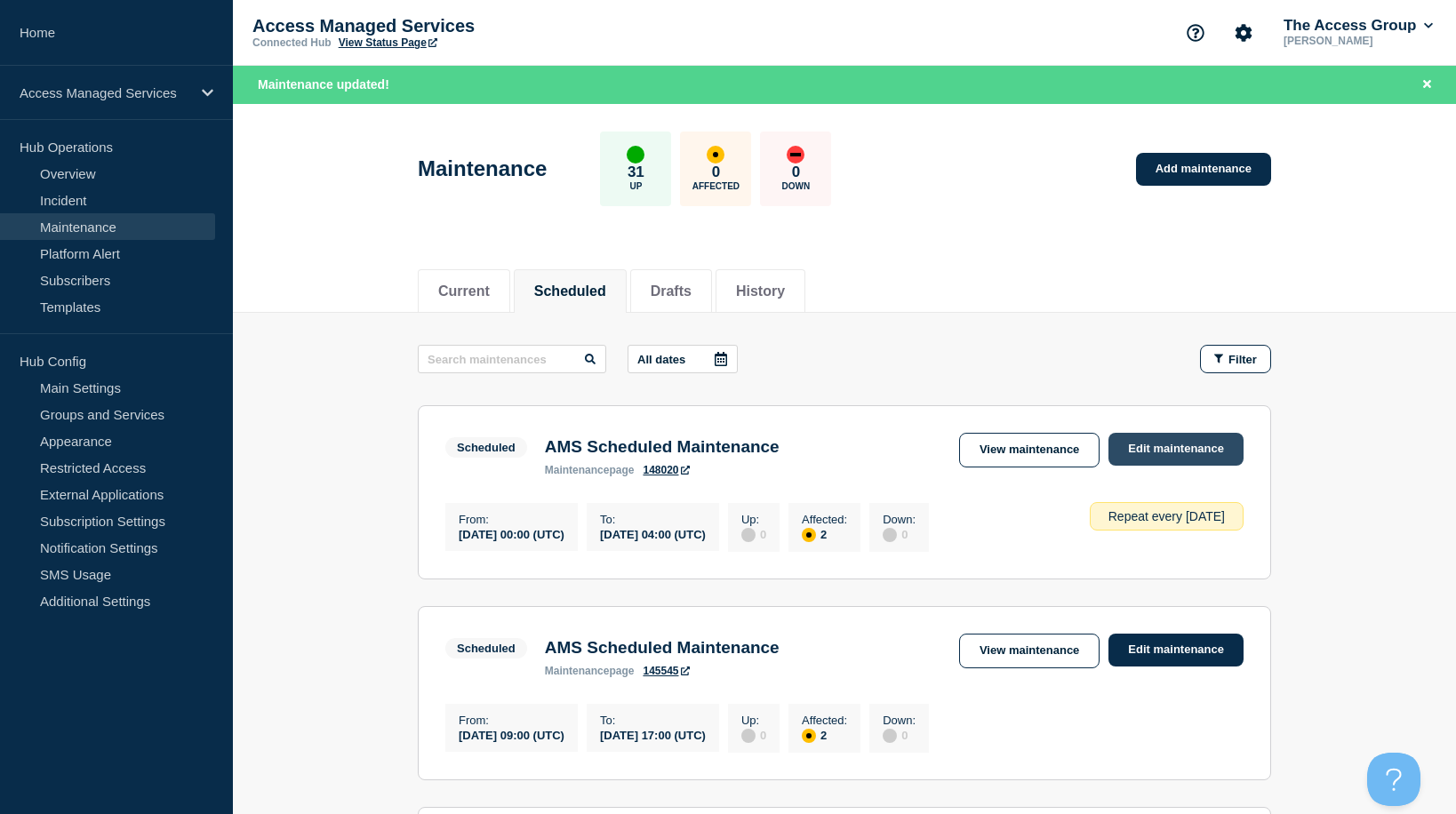
click at [1130, 445] on link "Edit maintenance" at bounding box center [1175, 449] width 136 height 33
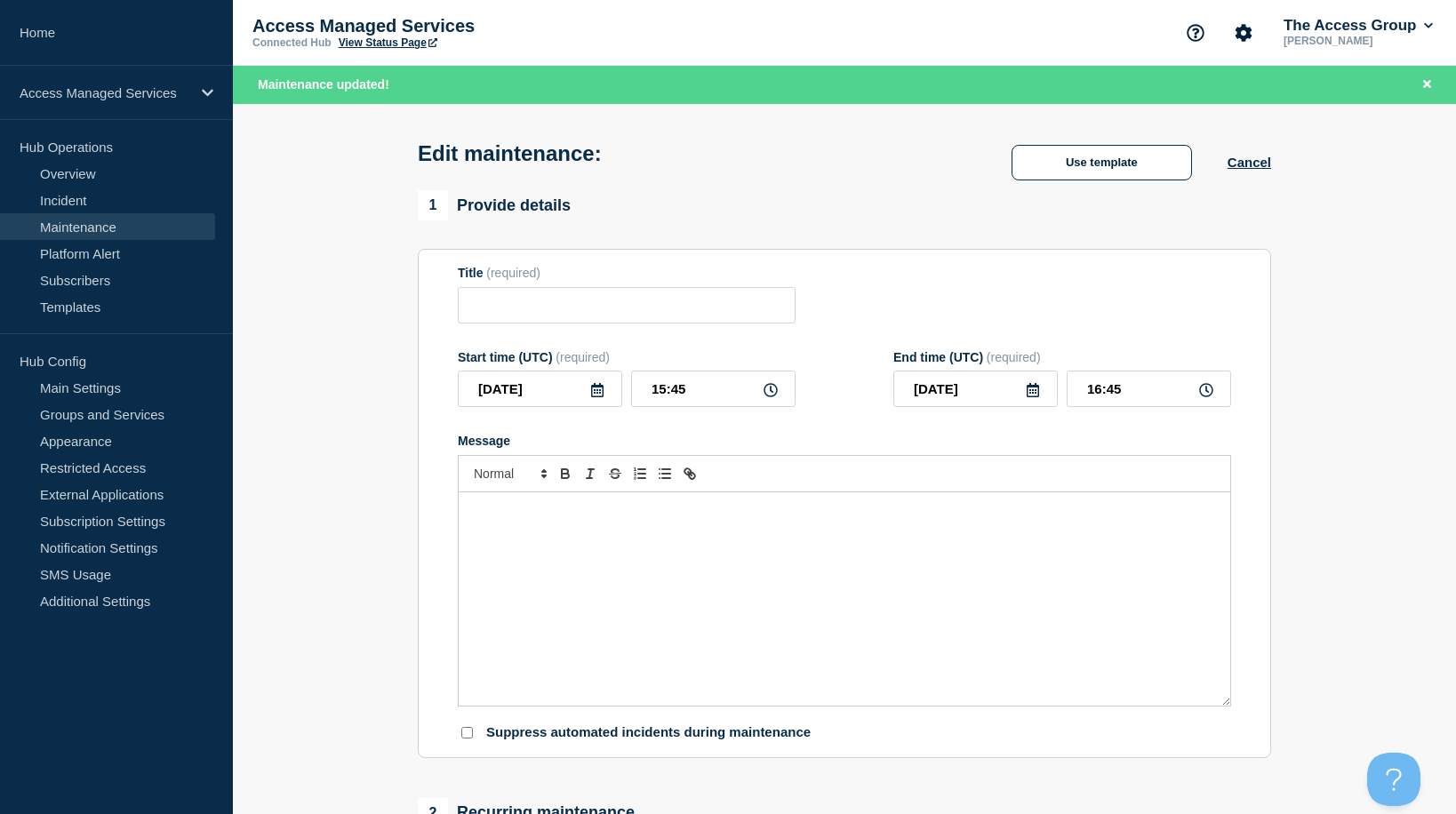
type input "AMS Scheduled Maintenance"
type input "[DATE]"
type input "00:00"
type input "[DATE]"
type input "04:00"
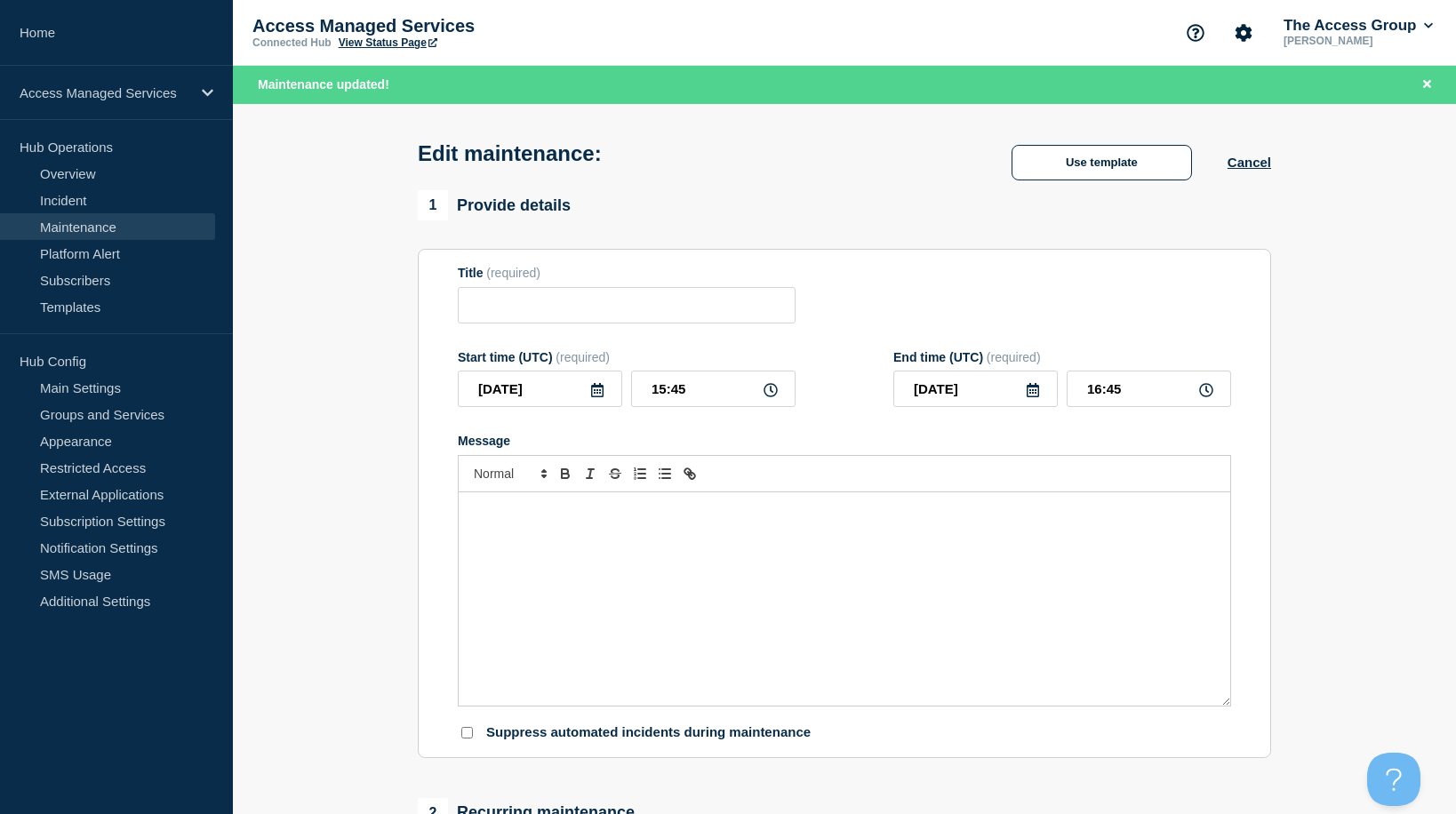
checkbox input "true"
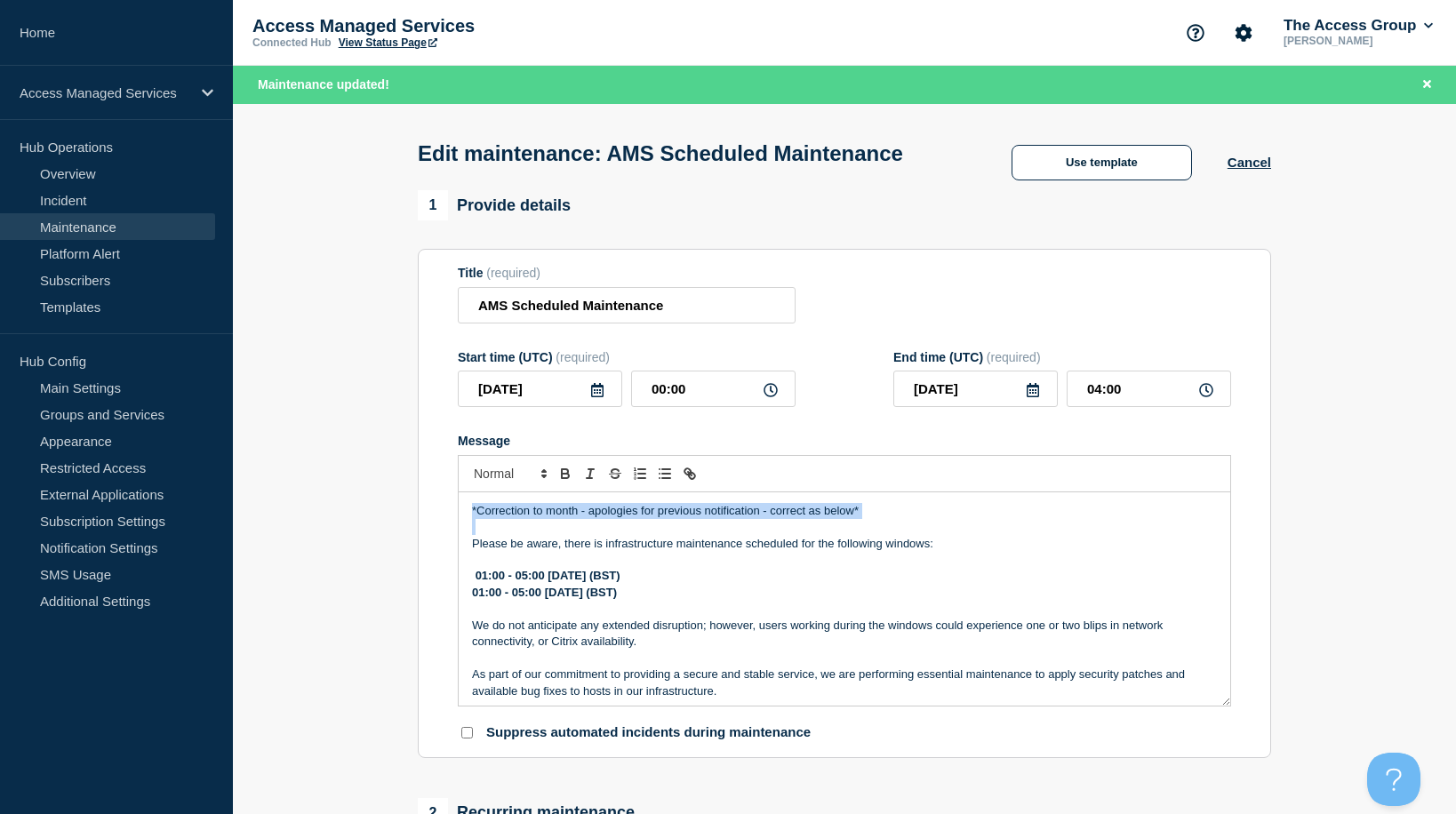
drag, startPoint x: 472, startPoint y: 545, endPoint x: 472, endPoint y: 494, distance: 51.0
click at [472, 494] on div "*Correction to month - apologies for previous notification - correct as below* …" at bounding box center [844, 580] width 773 height 252
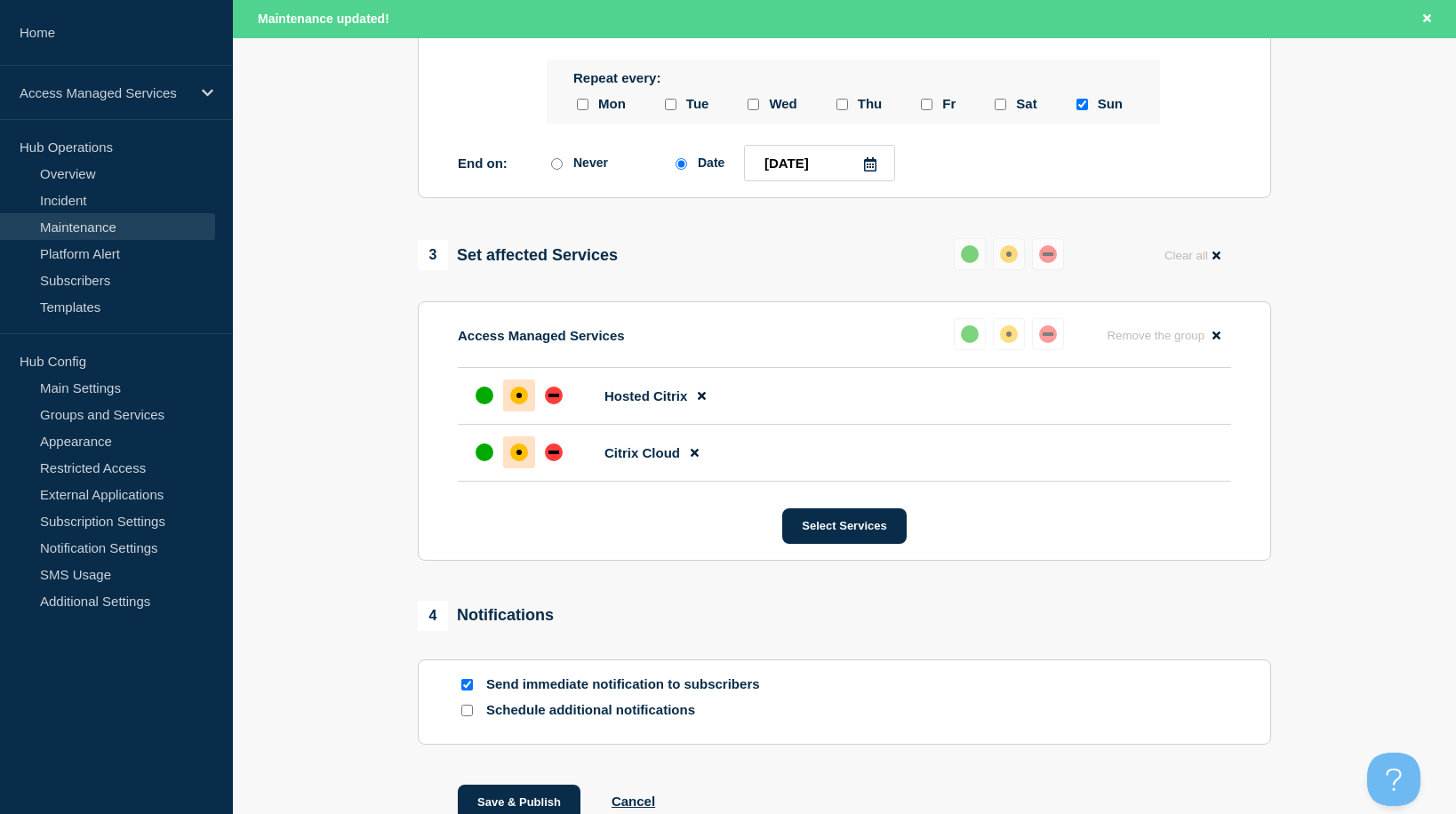
scroll to position [1015, 0]
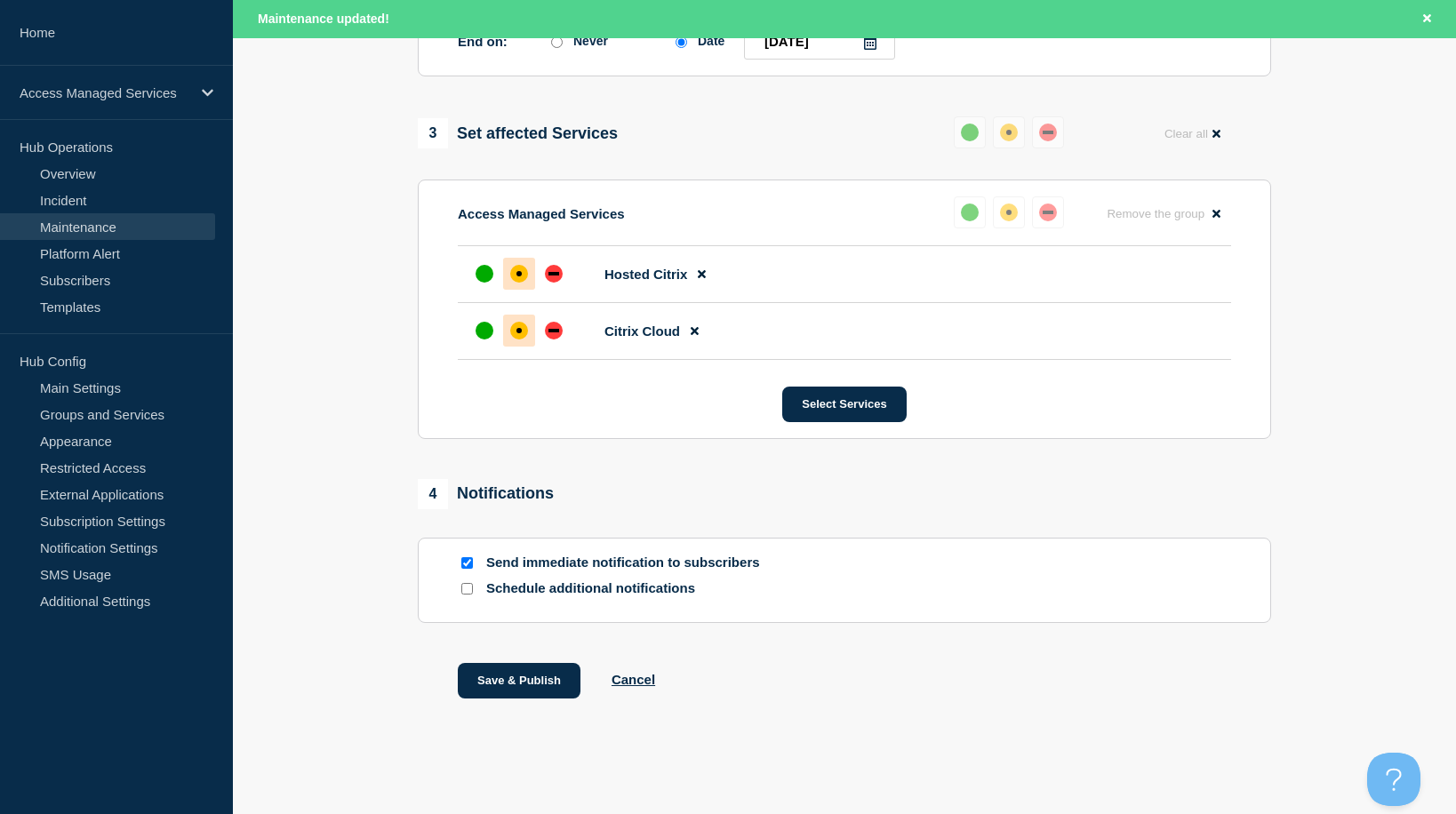
click at [464, 564] on input "Send immediate notification to subscribers" at bounding box center [467, 563] width 12 height 12
checkbox input "false"
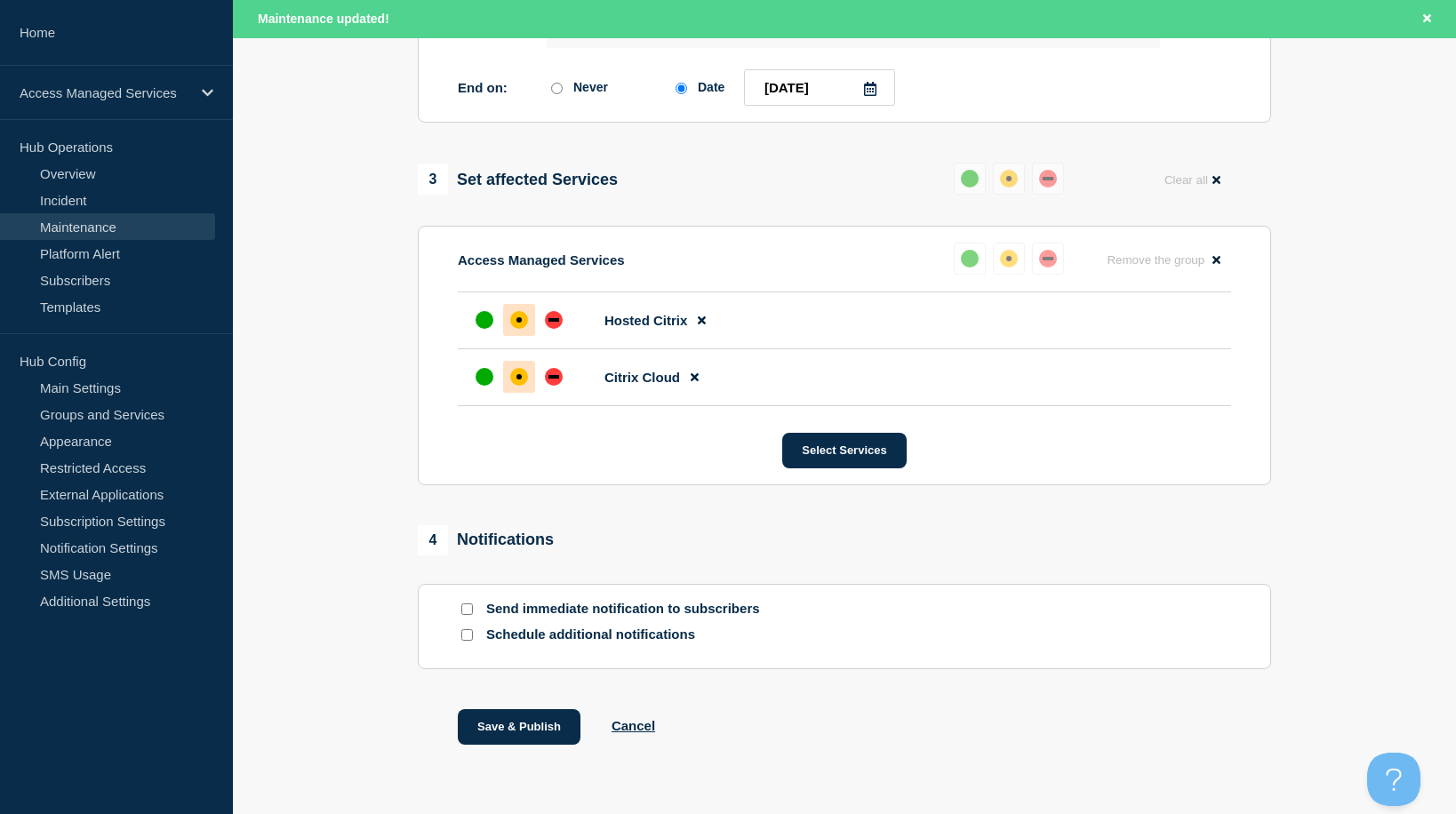
scroll to position [974, 0]
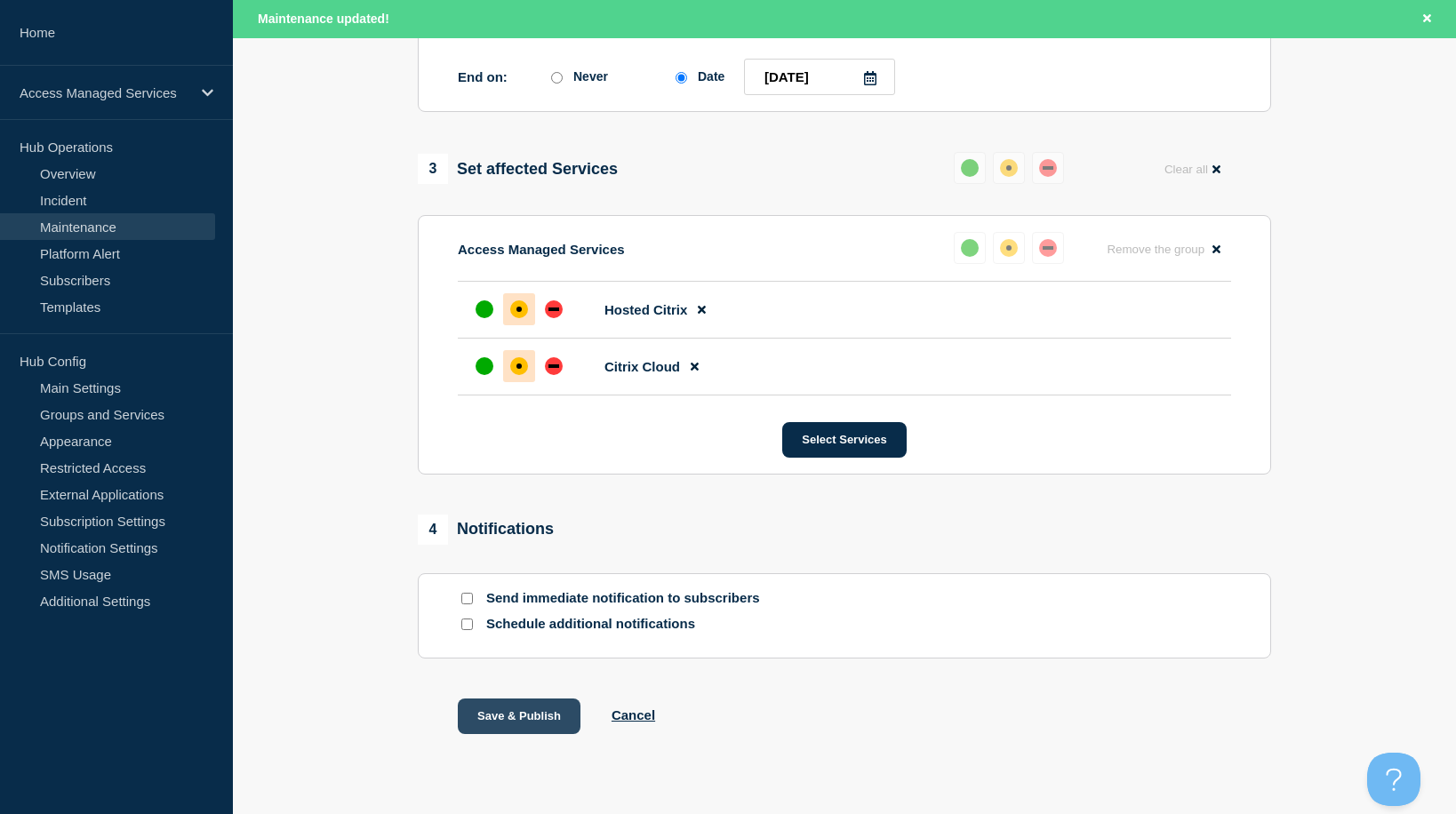
click at [518, 719] on button "Save & Publish" at bounding box center [519, 716] width 123 height 36
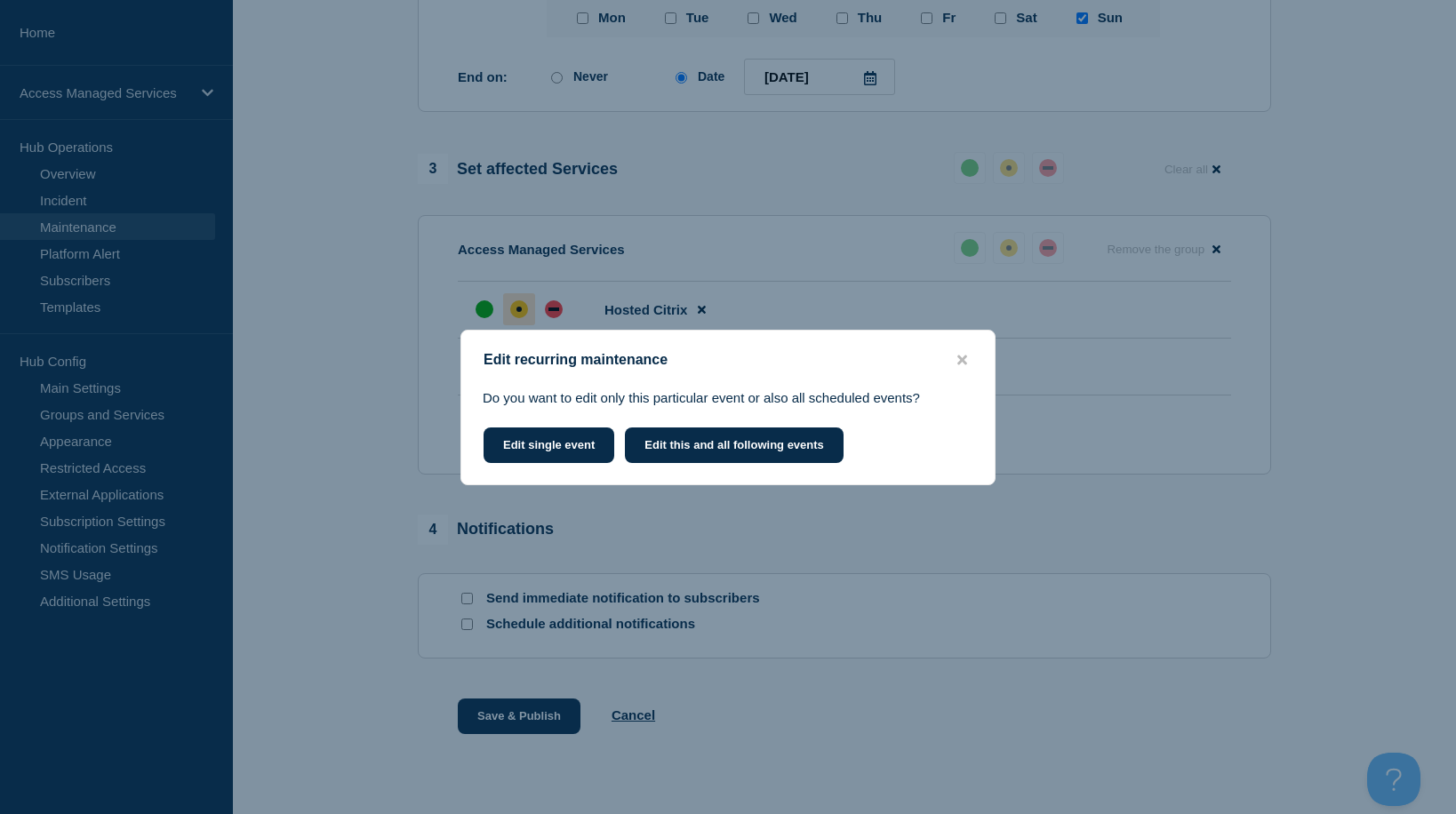
scroll to position [937, 0]
click at [704, 451] on button "Edit this and all following events" at bounding box center [733, 445] width 218 height 36
